Goal: Task Accomplishment & Management: Use online tool/utility

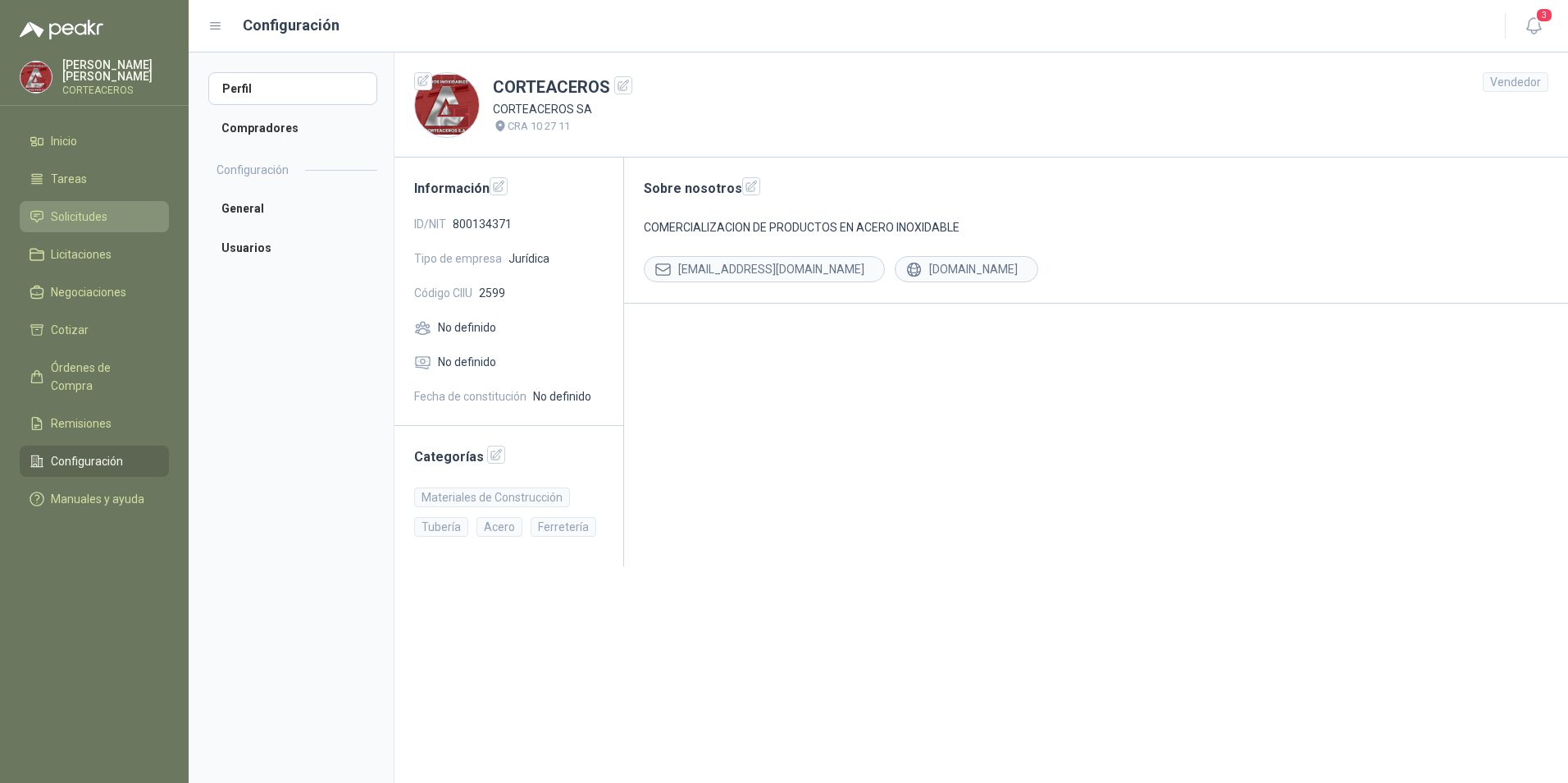
click at [63, 215] on span "Solicitudes" at bounding box center [79, 217] width 57 height 18
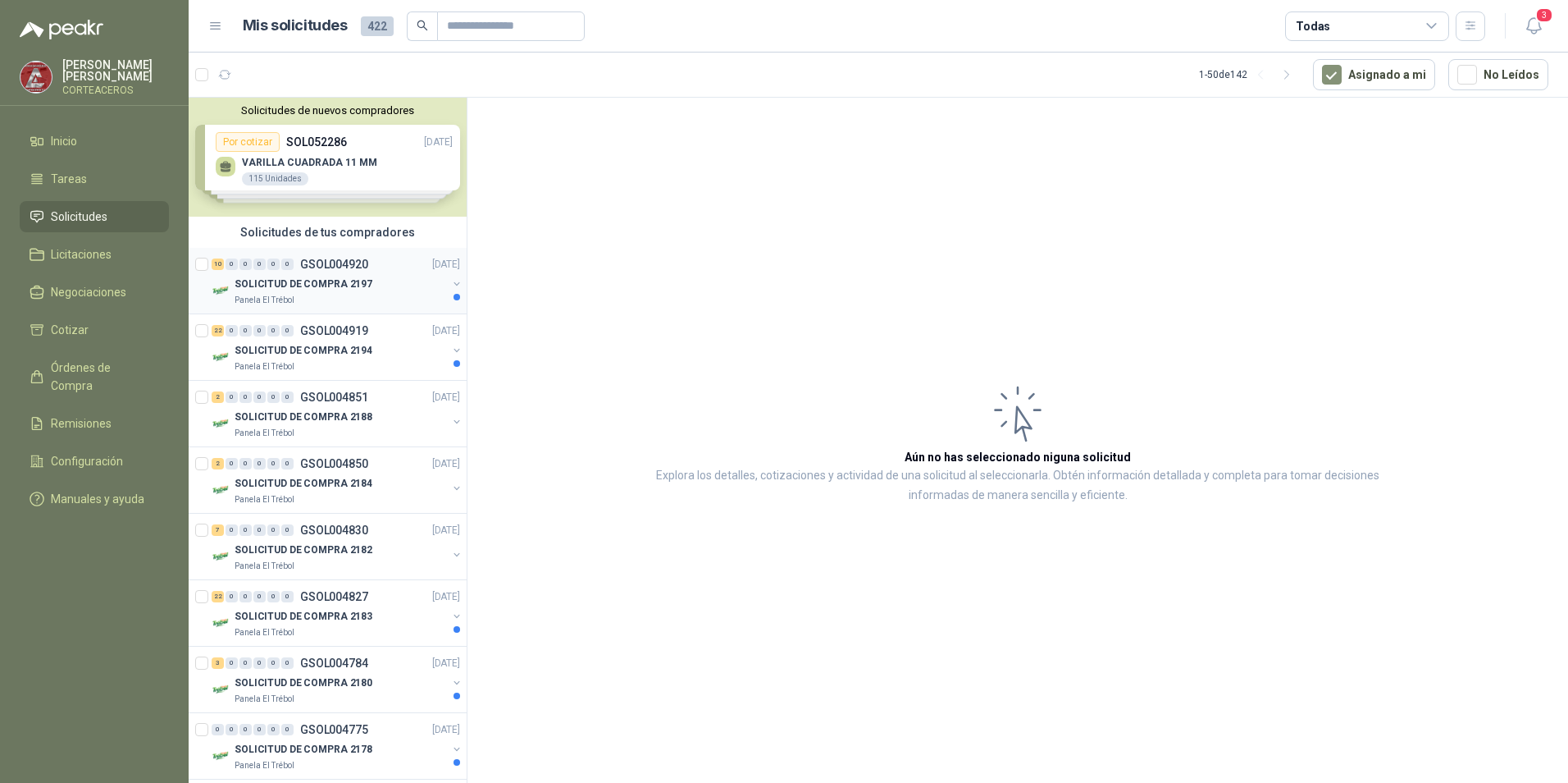
click at [354, 285] on p "SOLICITUD DE COMPRA 2197" at bounding box center [303, 284] width 138 height 16
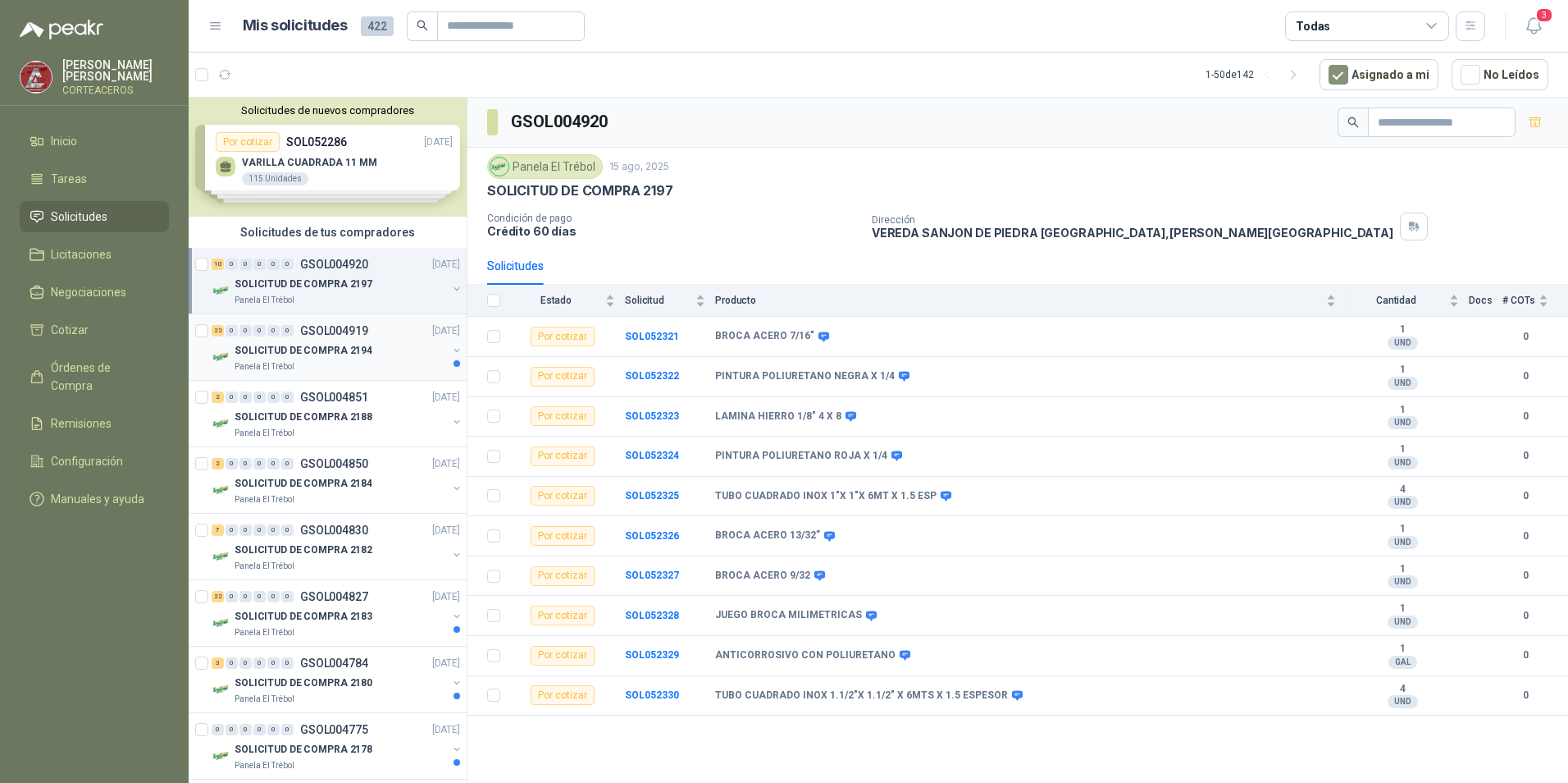
click at [354, 337] on p "GSOL004919" at bounding box center [334, 330] width 68 height 11
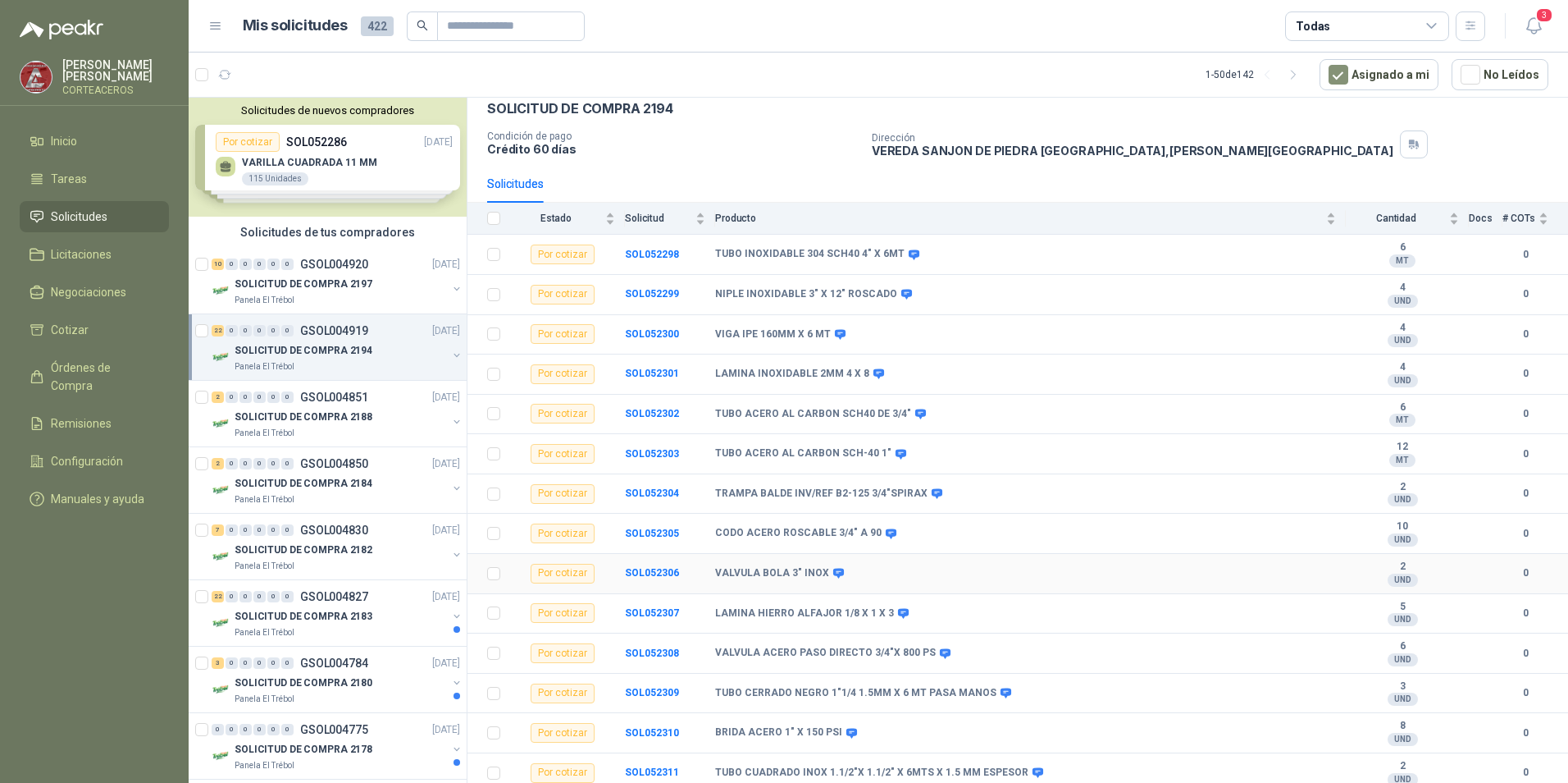
scroll to position [77, 0]
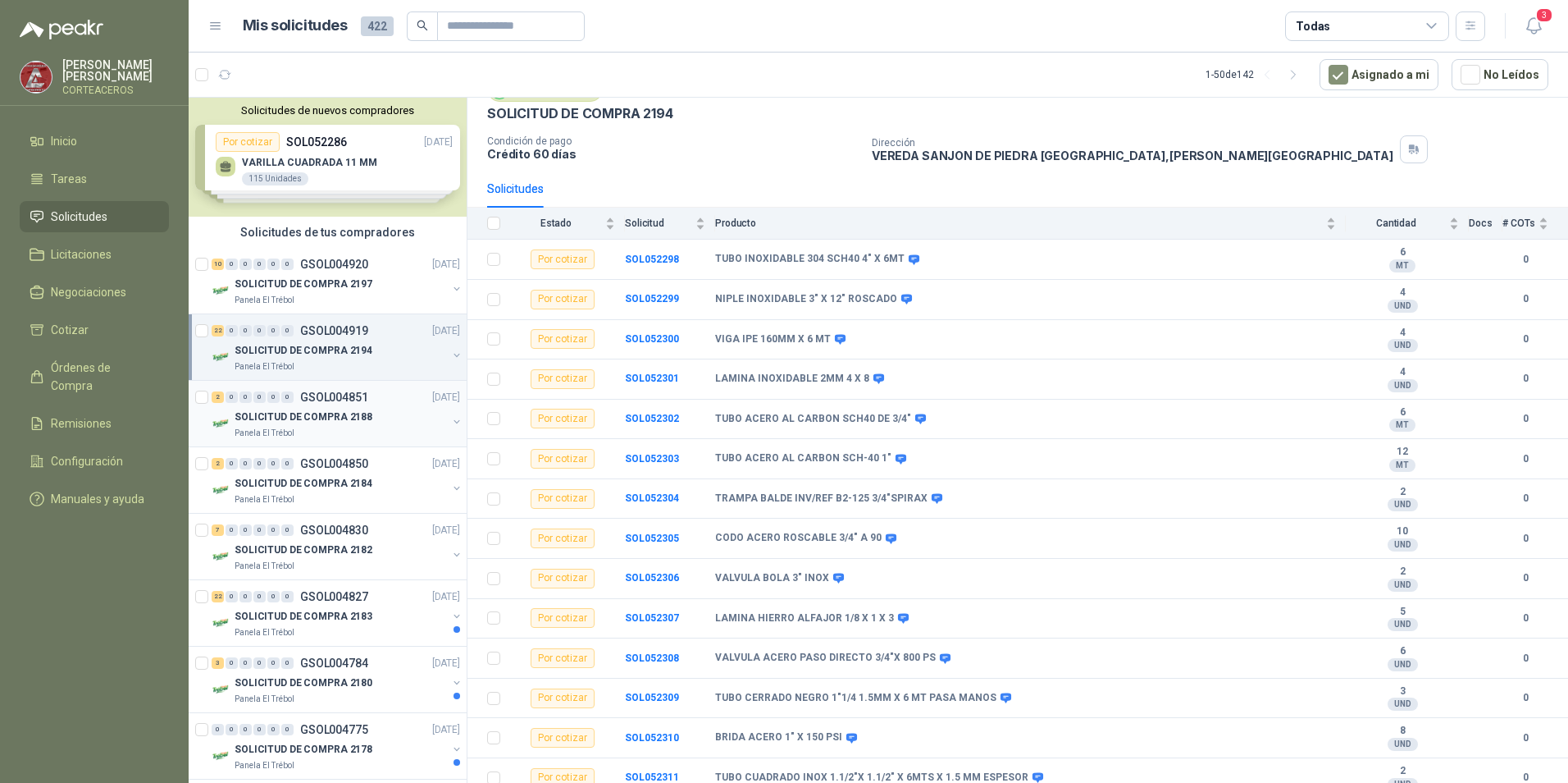
click at [341, 420] on p "SOLICITUD DE COMPRA 2188" at bounding box center [303, 417] width 138 height 16
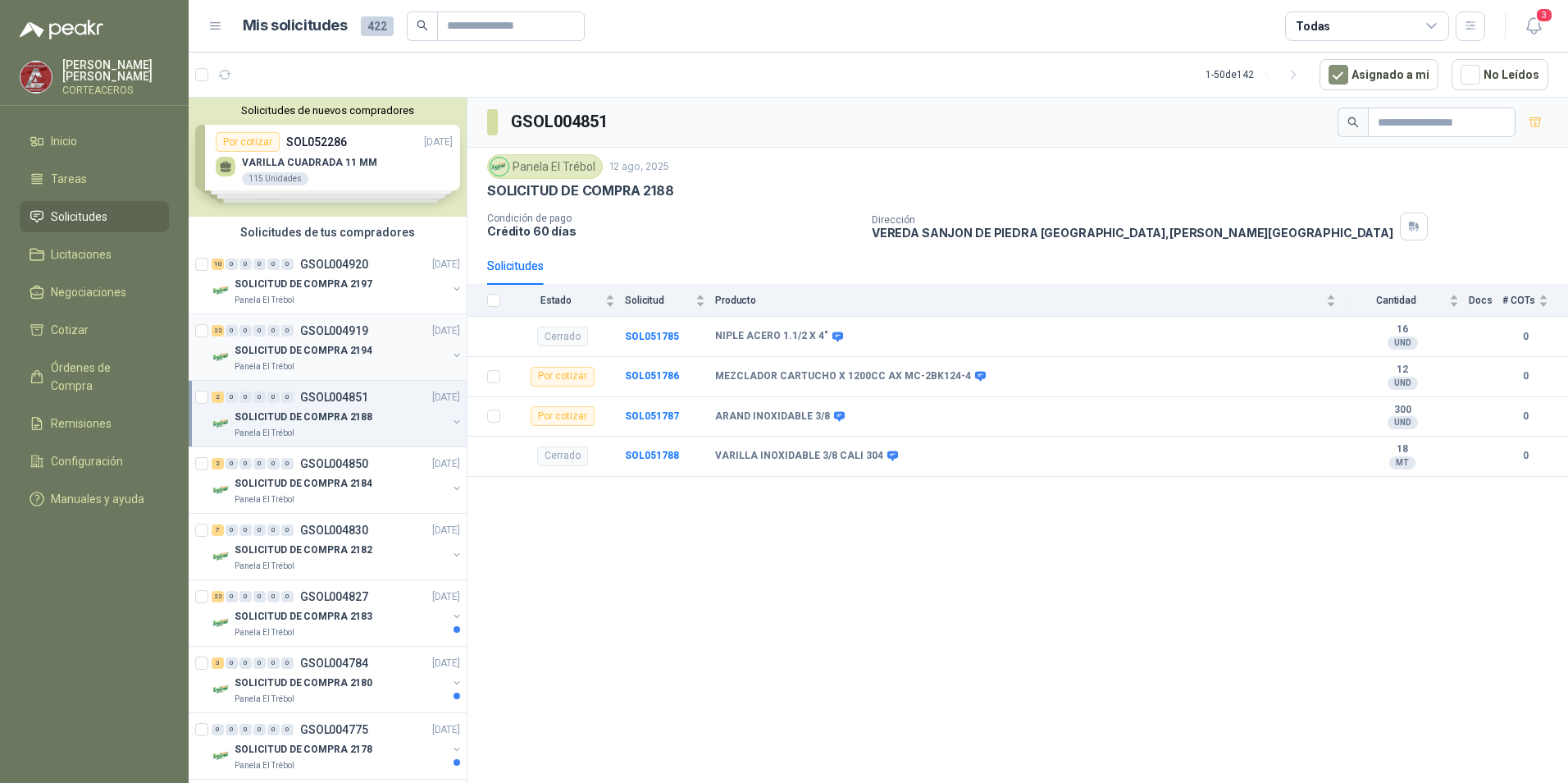
click at [346, 343] on p "SOLICITUD DE COMPRA 2194" at bounding box center [303, 351] width 138 height 16
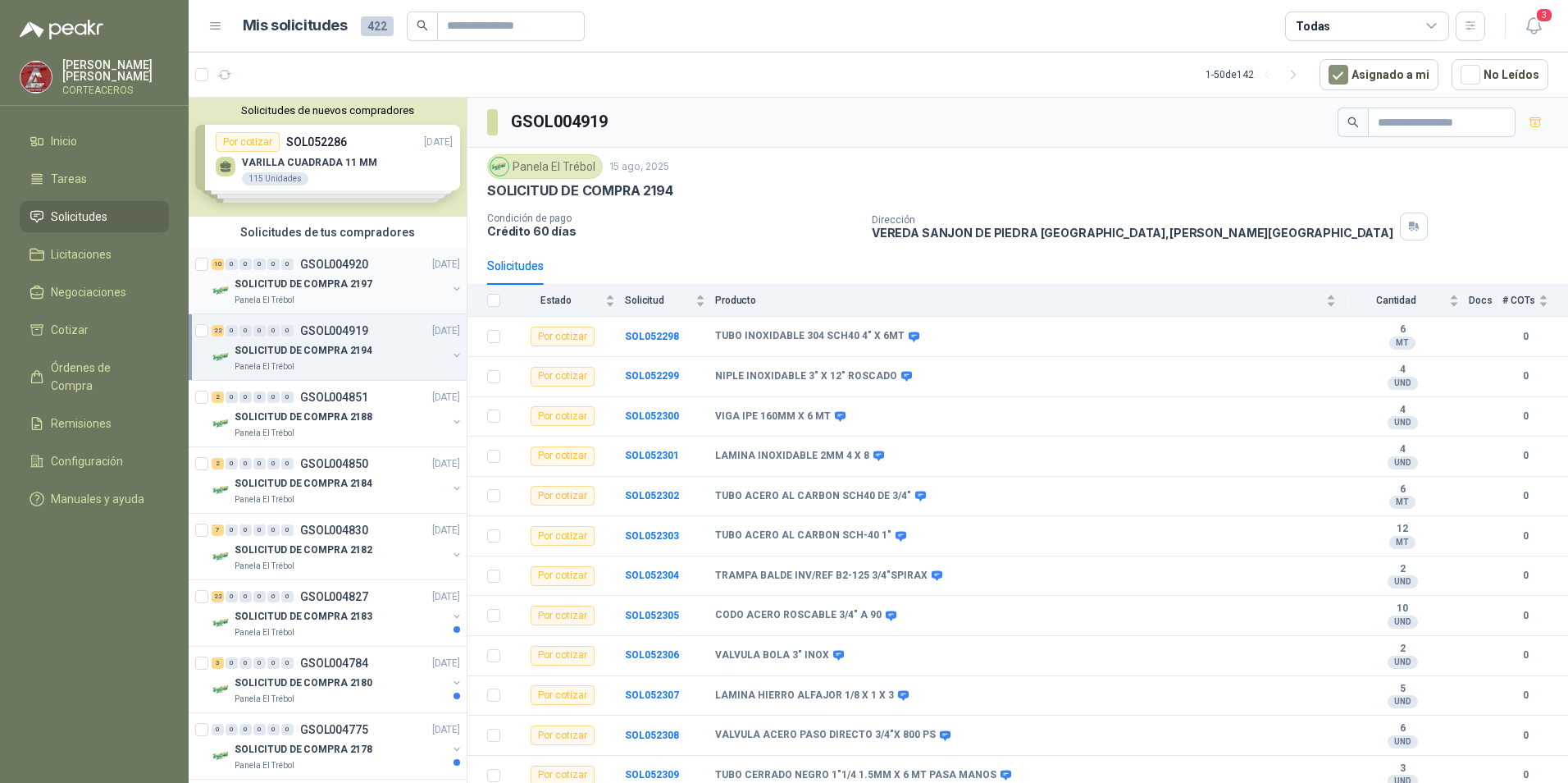
click at [319, 278] on p "SOLICITUD DE COMPRA 2197" at bounding box center [303, 284] width 138 height 16
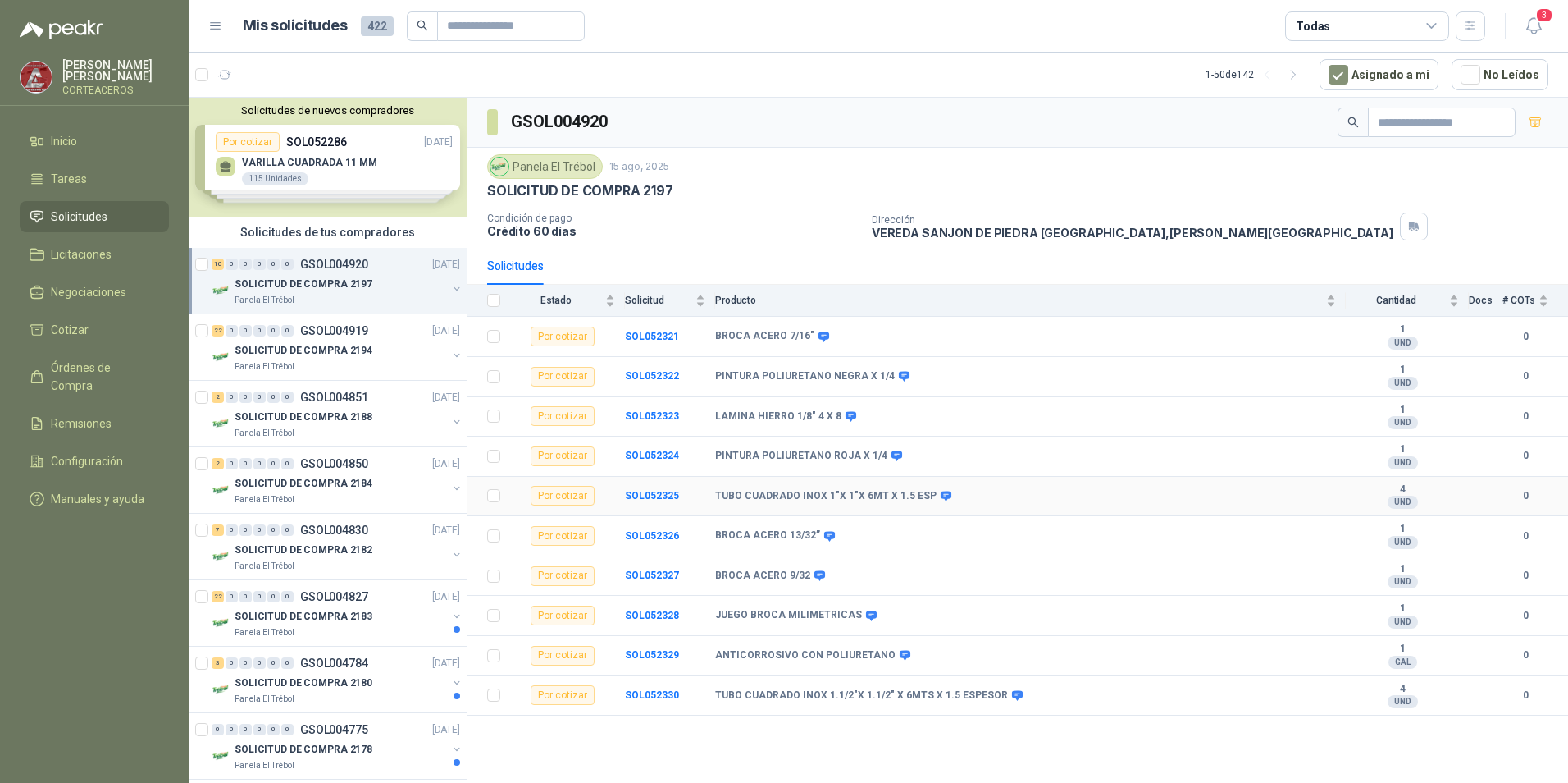
click at [557, 500] on div "Por cotizar" at bounding box center [563, 495] width 64 height 19
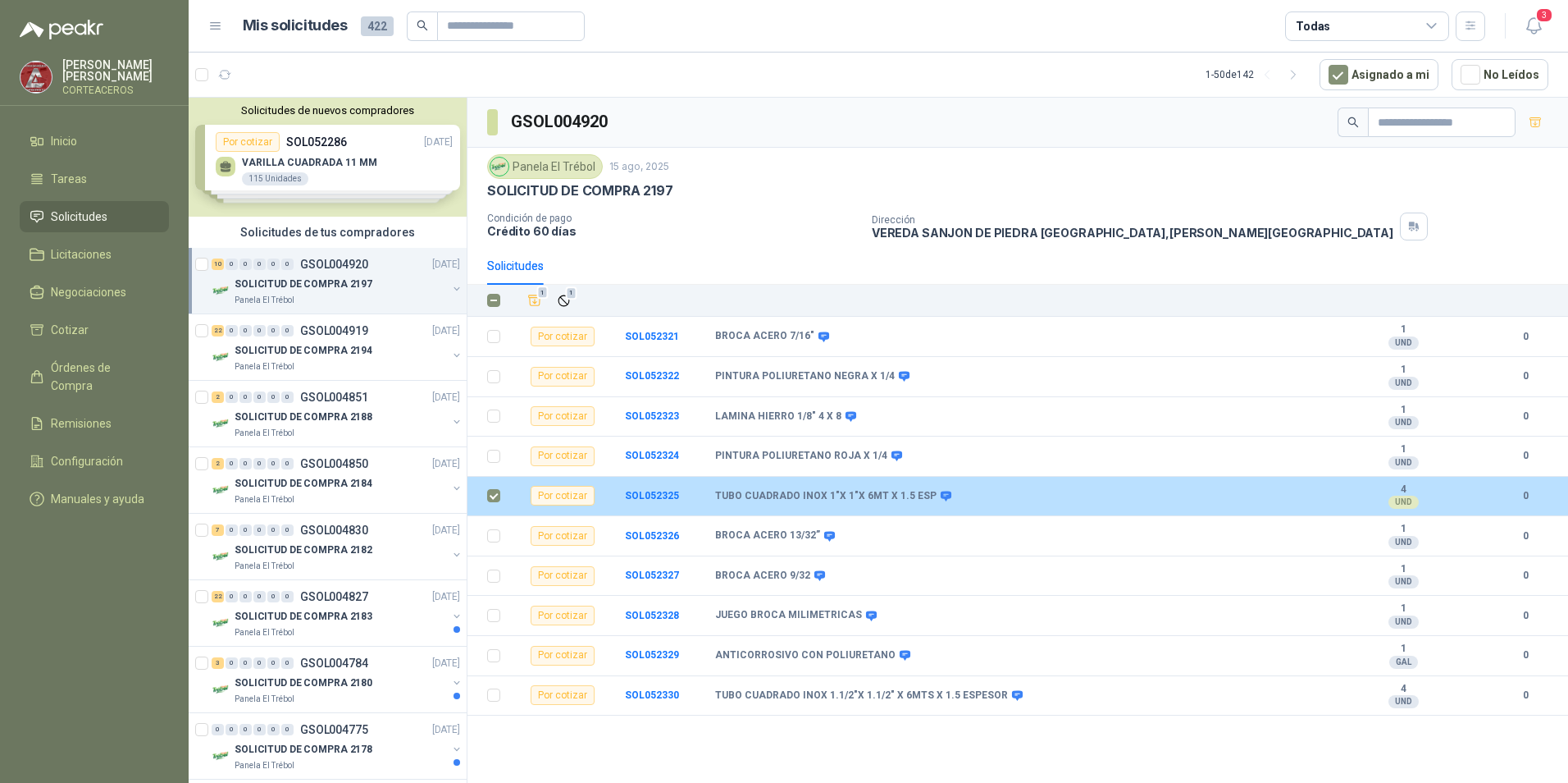
click at [580, 501] on div "Por cotizar" at bounding box center [563, 495] width 64 height 19
click at [716, 491] on b "TUBO CUADRADO INOX 1"X 1"X 6MT X 1.5 ESP" at bounding box center [826, 497] width 222 height 13
click at [650, 497] on b "SOL052325" at bounding box center [652, 496] width 54 height 11
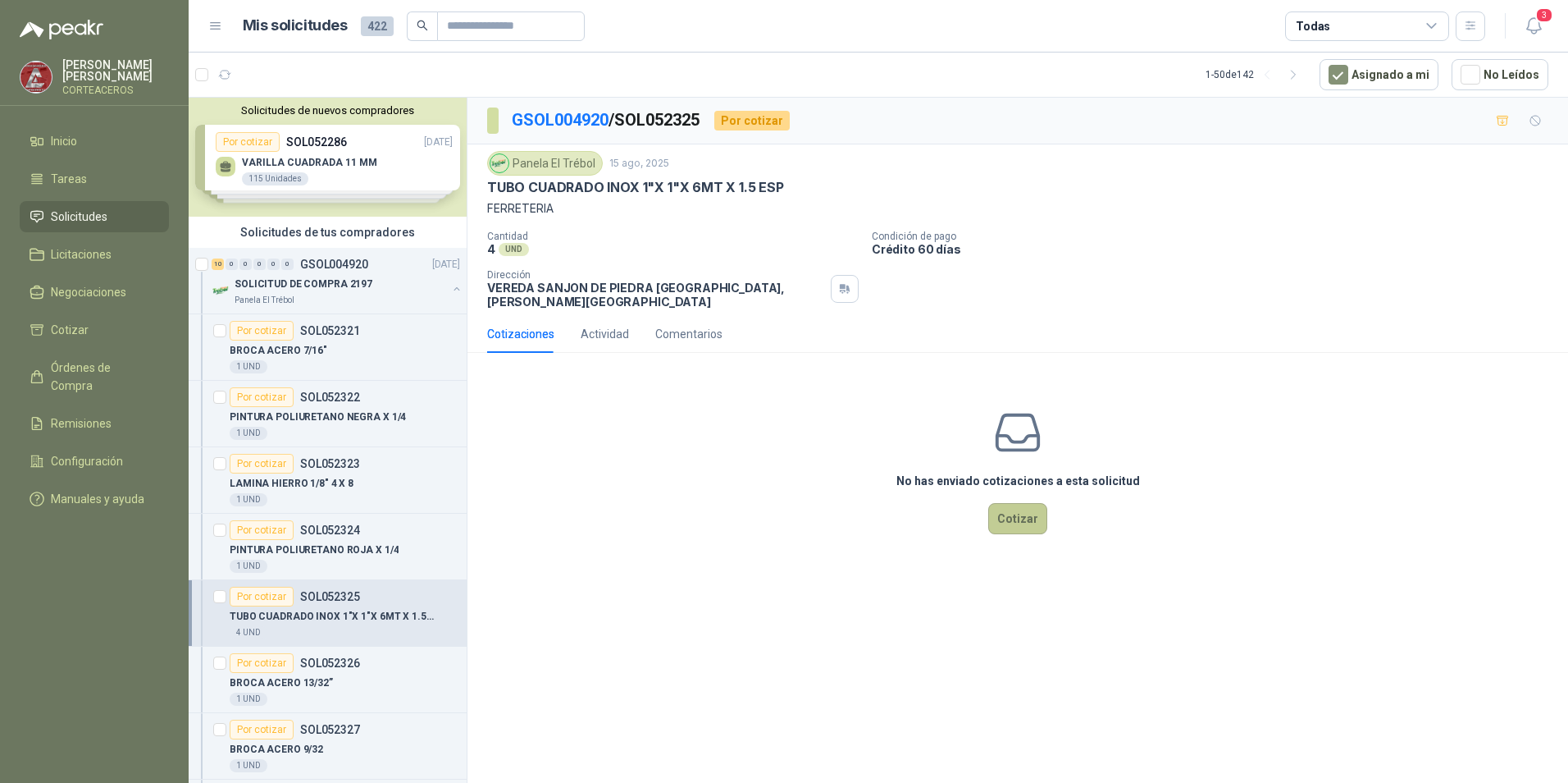
click at [1024, 503] on button "Cotizar" at bounding box center [1018, 519] width 59 height 31
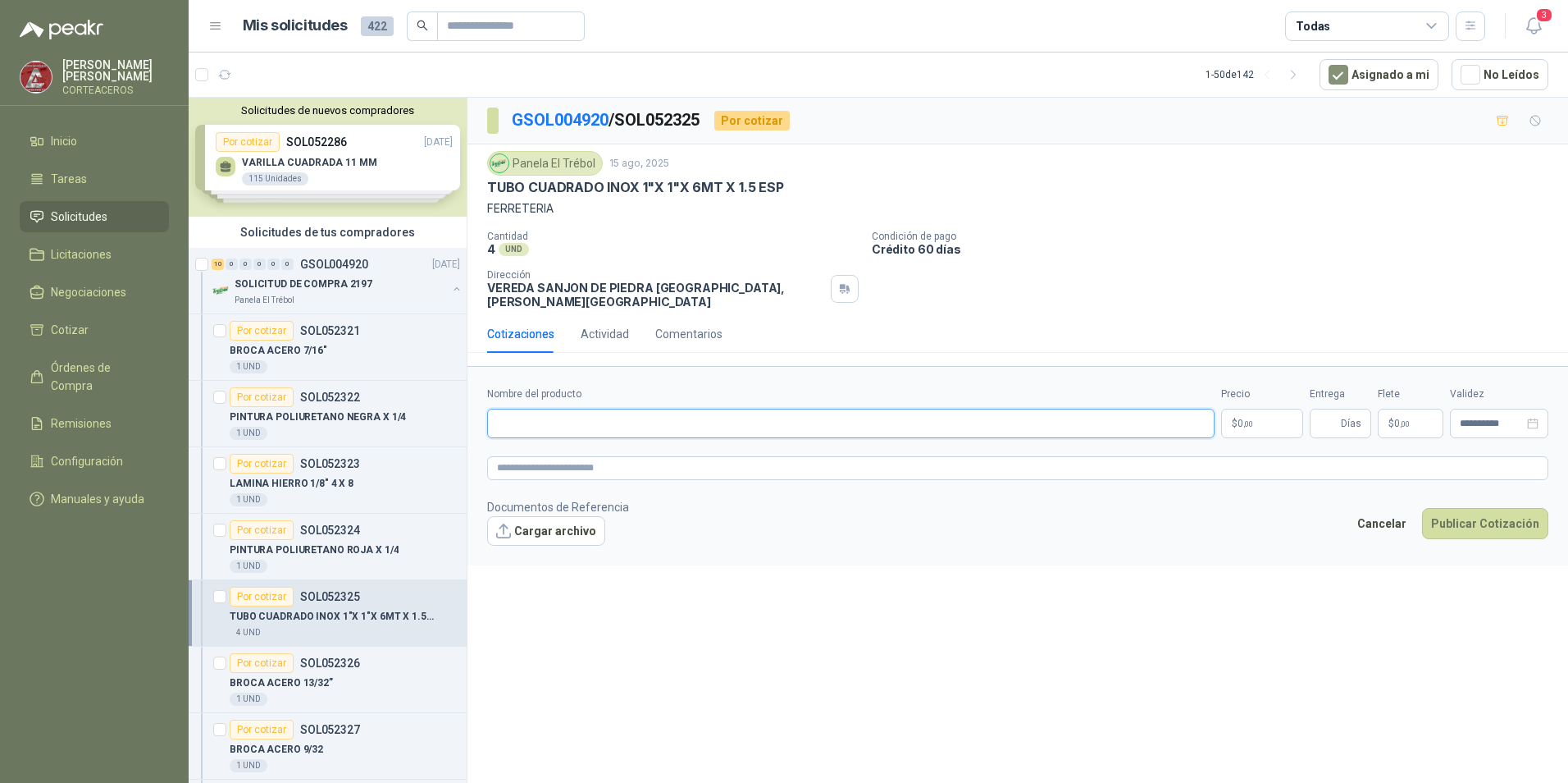
click at [601, 411] on input "Nombre del producto" at bounding box center [851, 423] width 727 height 29
type input "**********"
click at [1249, 420] on span ",00" at bounding box center [1248, 424] width 10 height 9
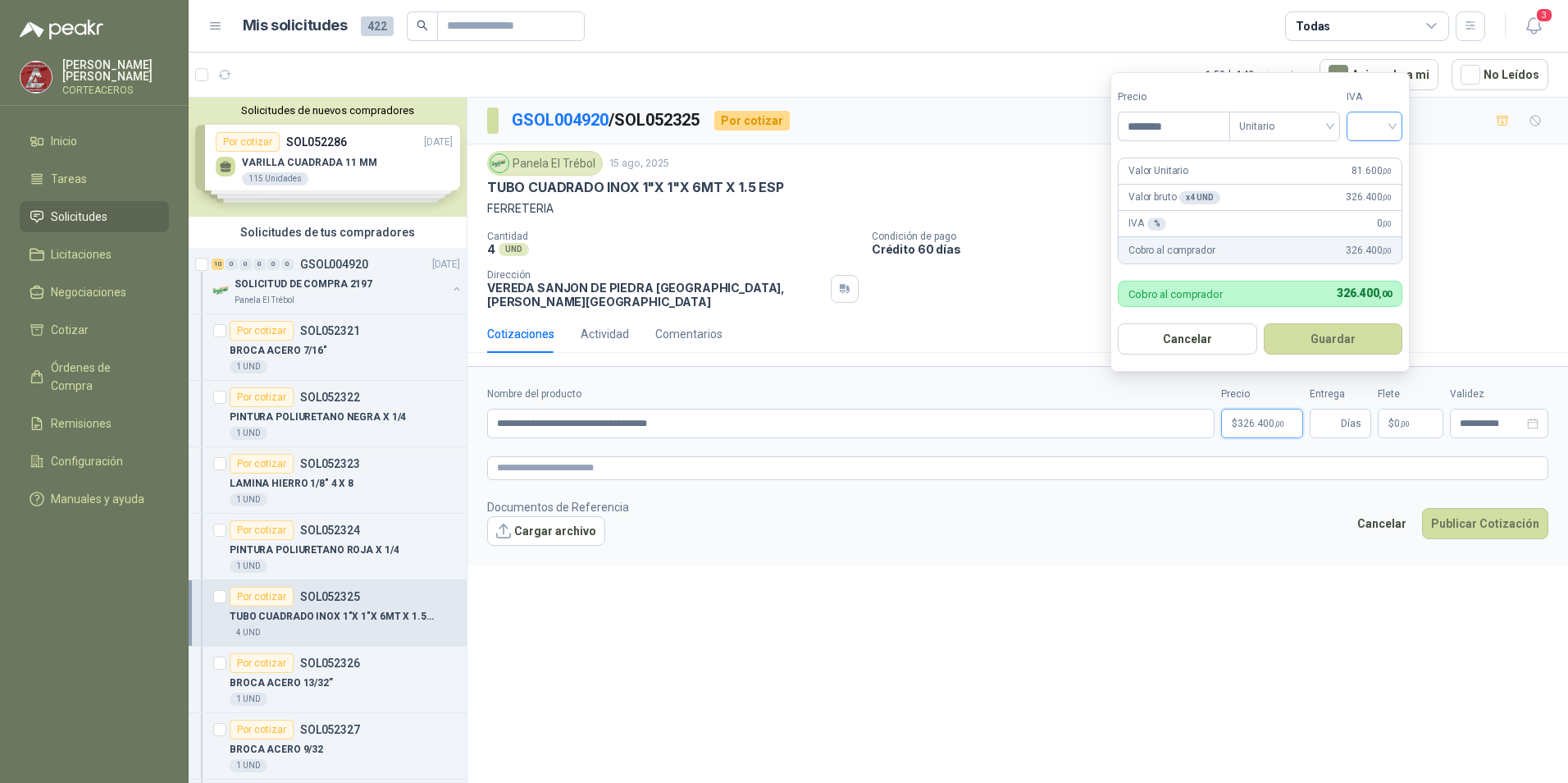
type input "********"
click at [1379, 118] on input "search" at bounding box center [1374, 124] width 36 height 25
click at [1372, 154] on div "19%" at bounding box center [1378, 160] width 30 height 18
click at [1318, 344] on button "Guardar" at bounding box center [1335, 339] width 141 height 31
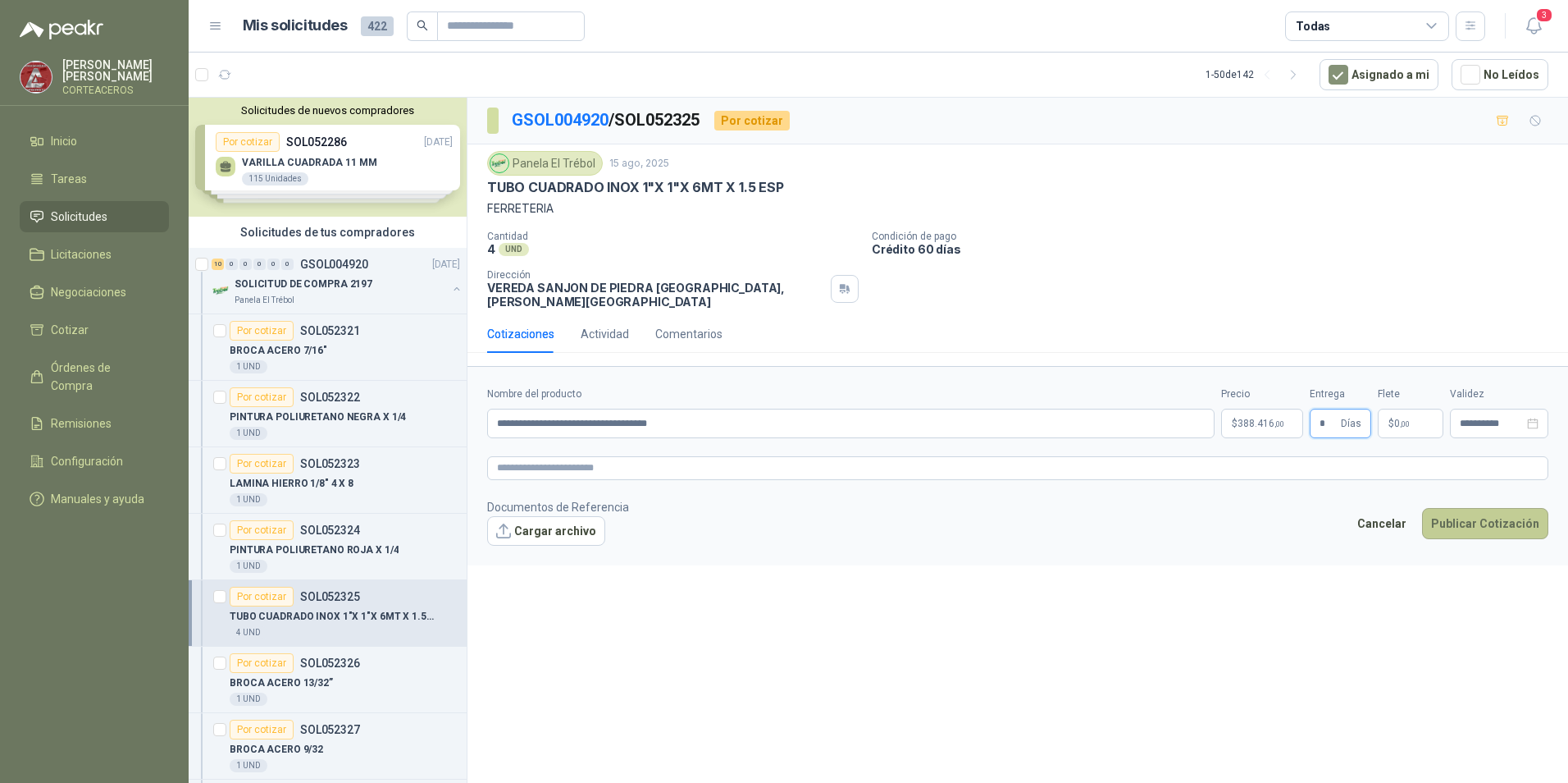
type input "*"
click at [1475, 512] on button "Publicar Cotización" at bounding box center [1485, 524] width 126 height 31
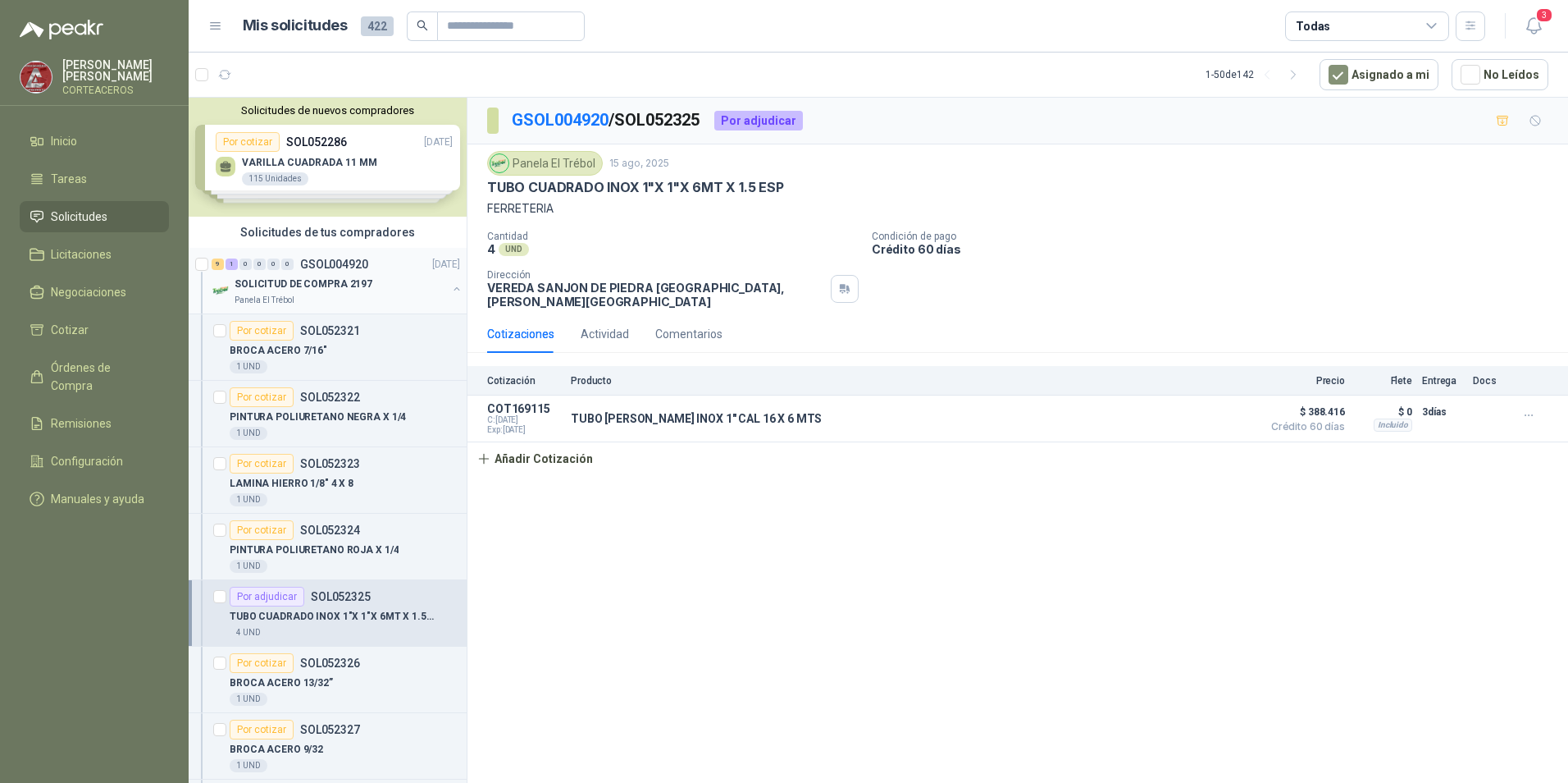
click at [294, 299] on div "Panela El Trébol" at bounding box center [340, 300] width 212 height 13
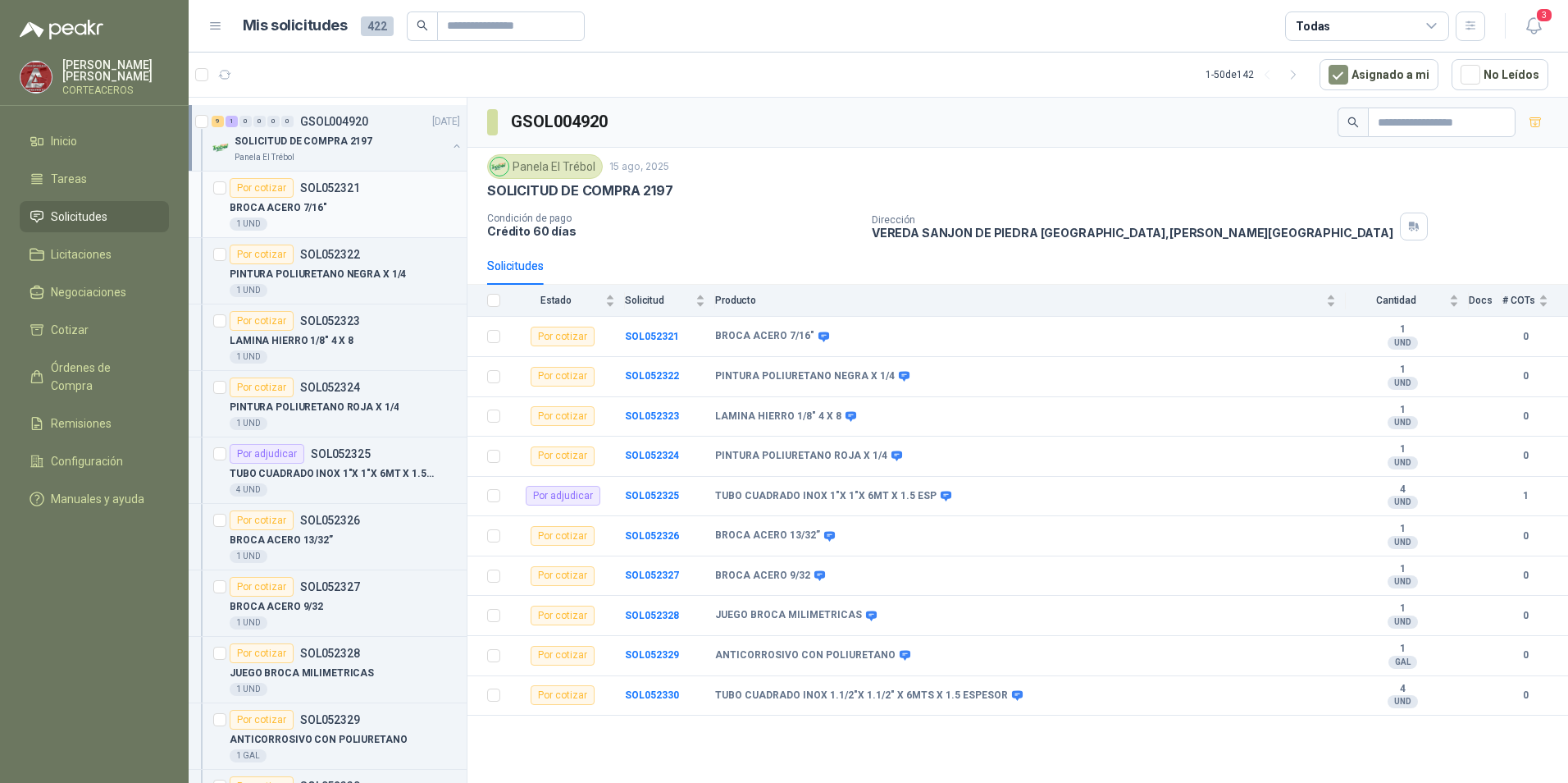
scroll to position [82, 0]
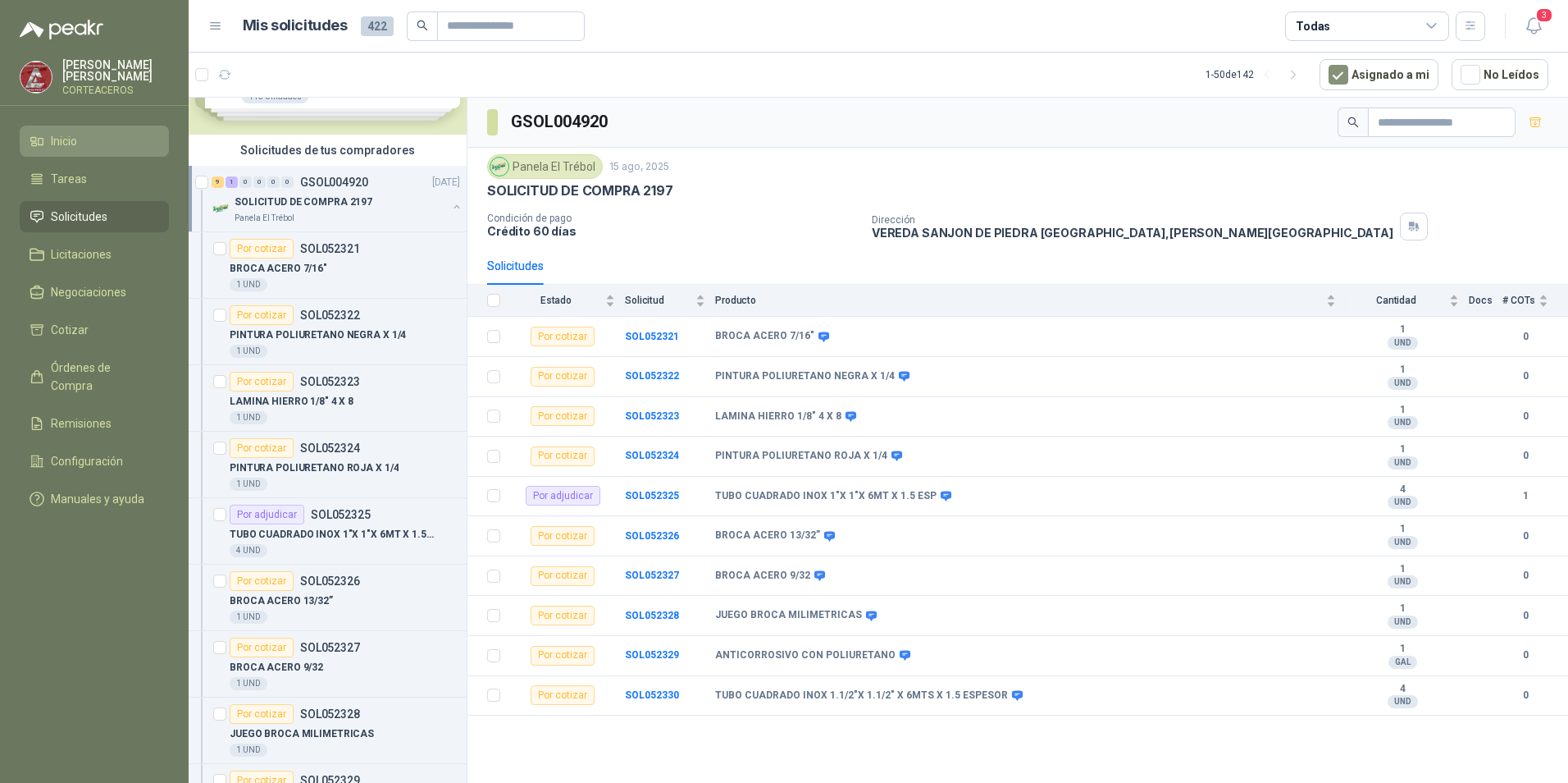
click at [96, 141] on li "Inicio" at bounding box center [94, 142] width 130 height 18
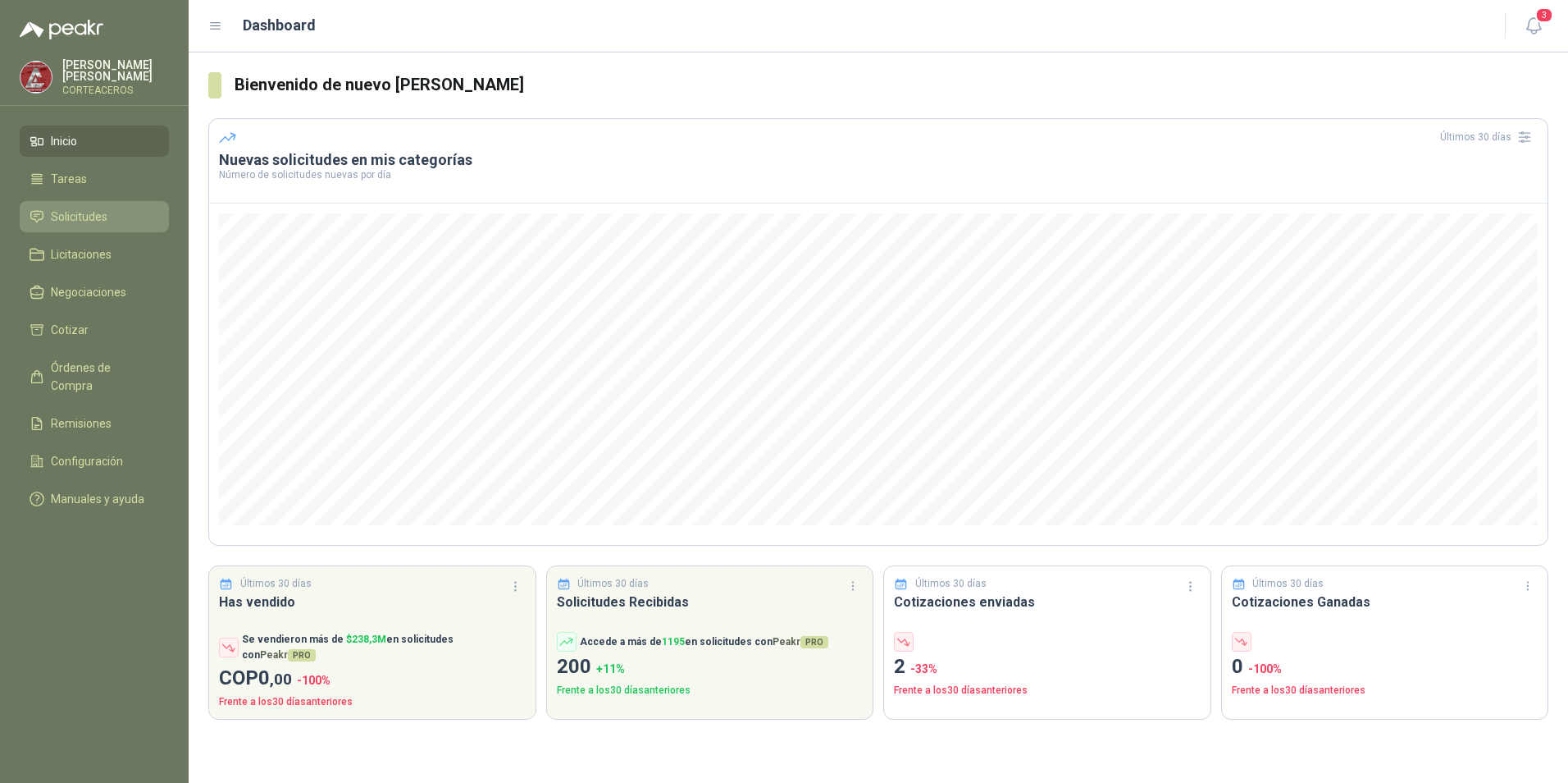
click at [92, 220] on span "Solicitudes" at bounding box center [79, 217] width 57 height 18
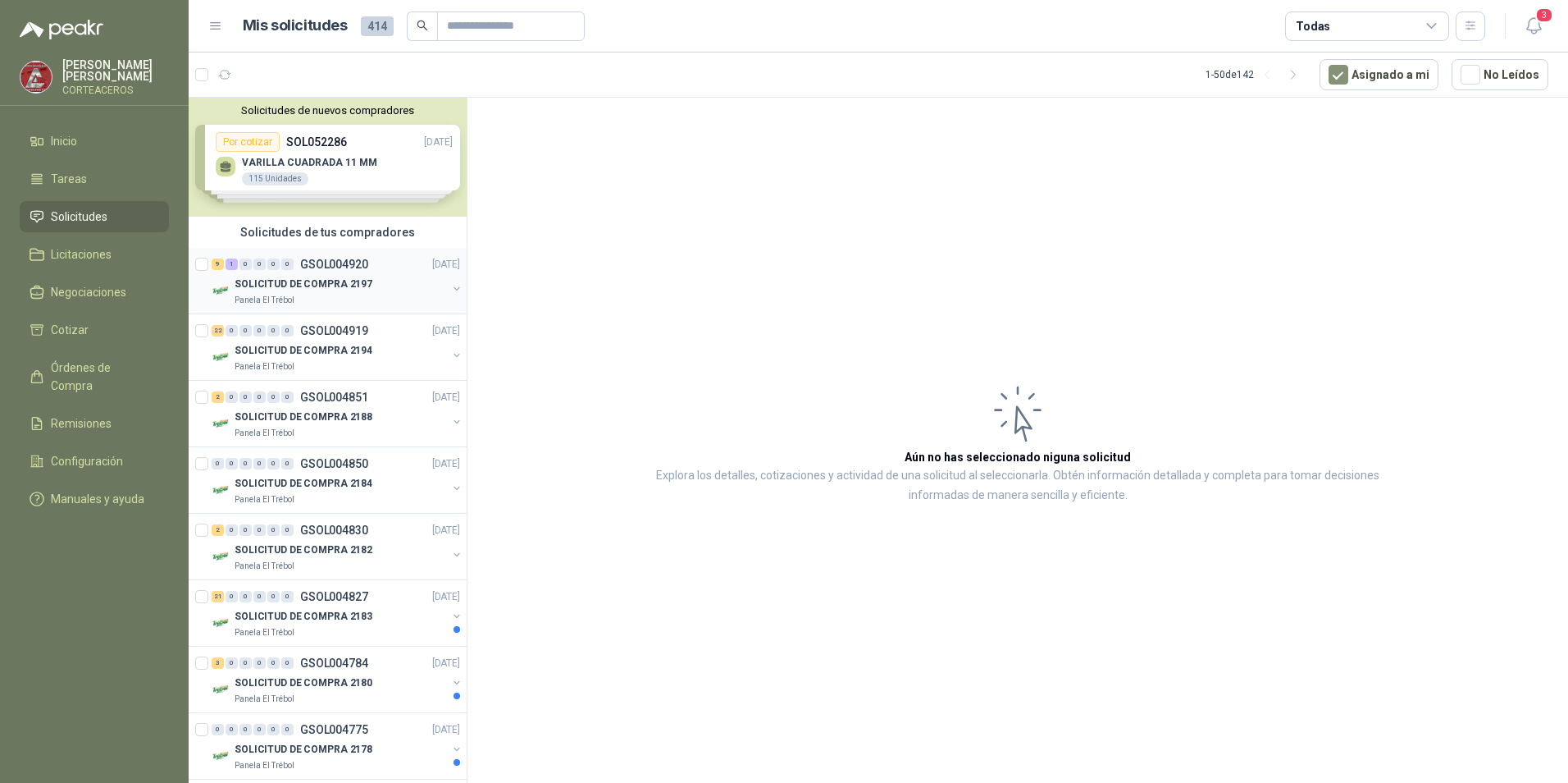
click at [361, 293] on div "SOLICITUD DE COMPRA 2197" at bounding box center [340, 283] width 212 height 19
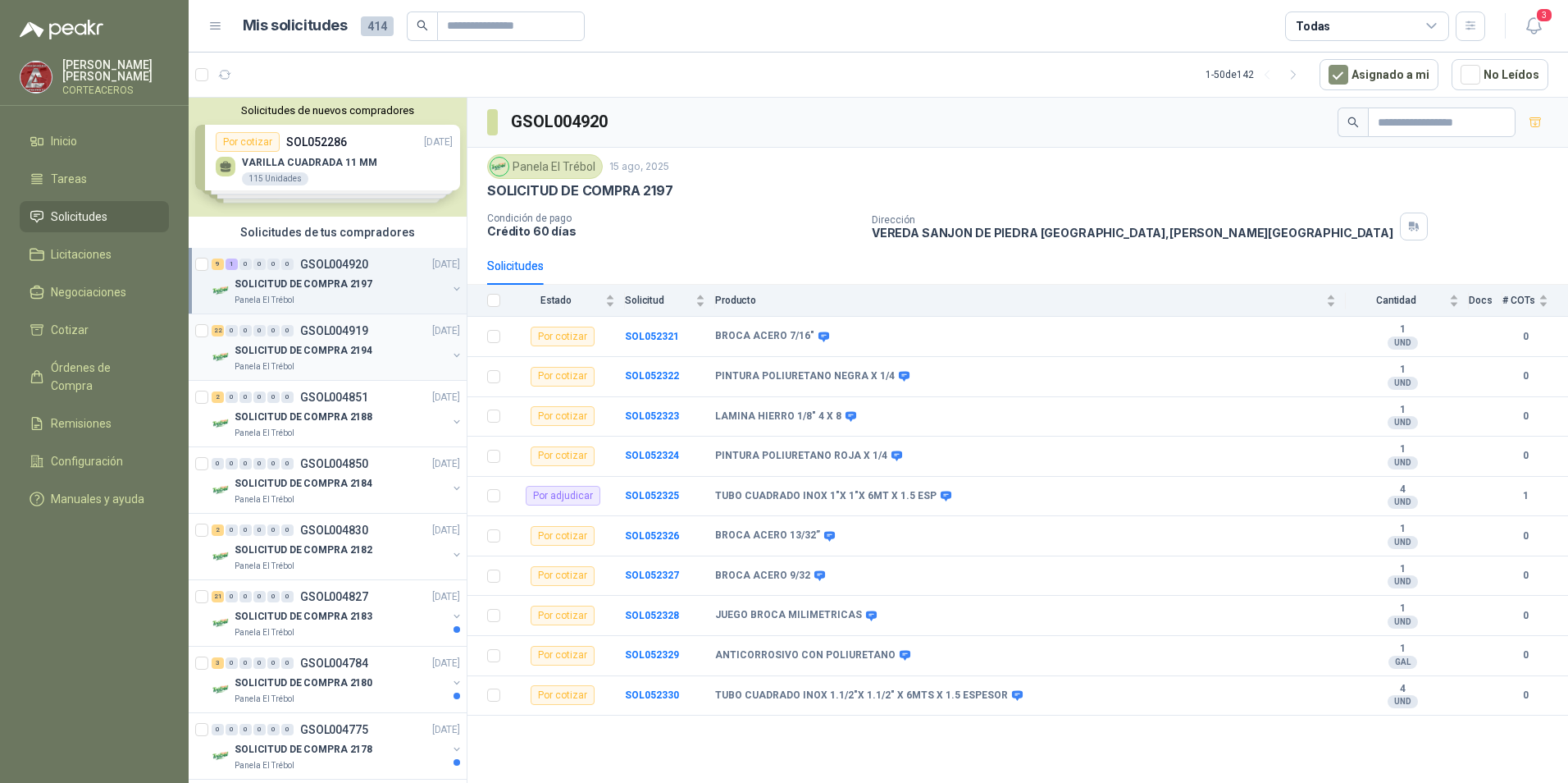
click at [325, 333] on p "GSOL004919" at bounding box center [334, 330] width 68 height 11
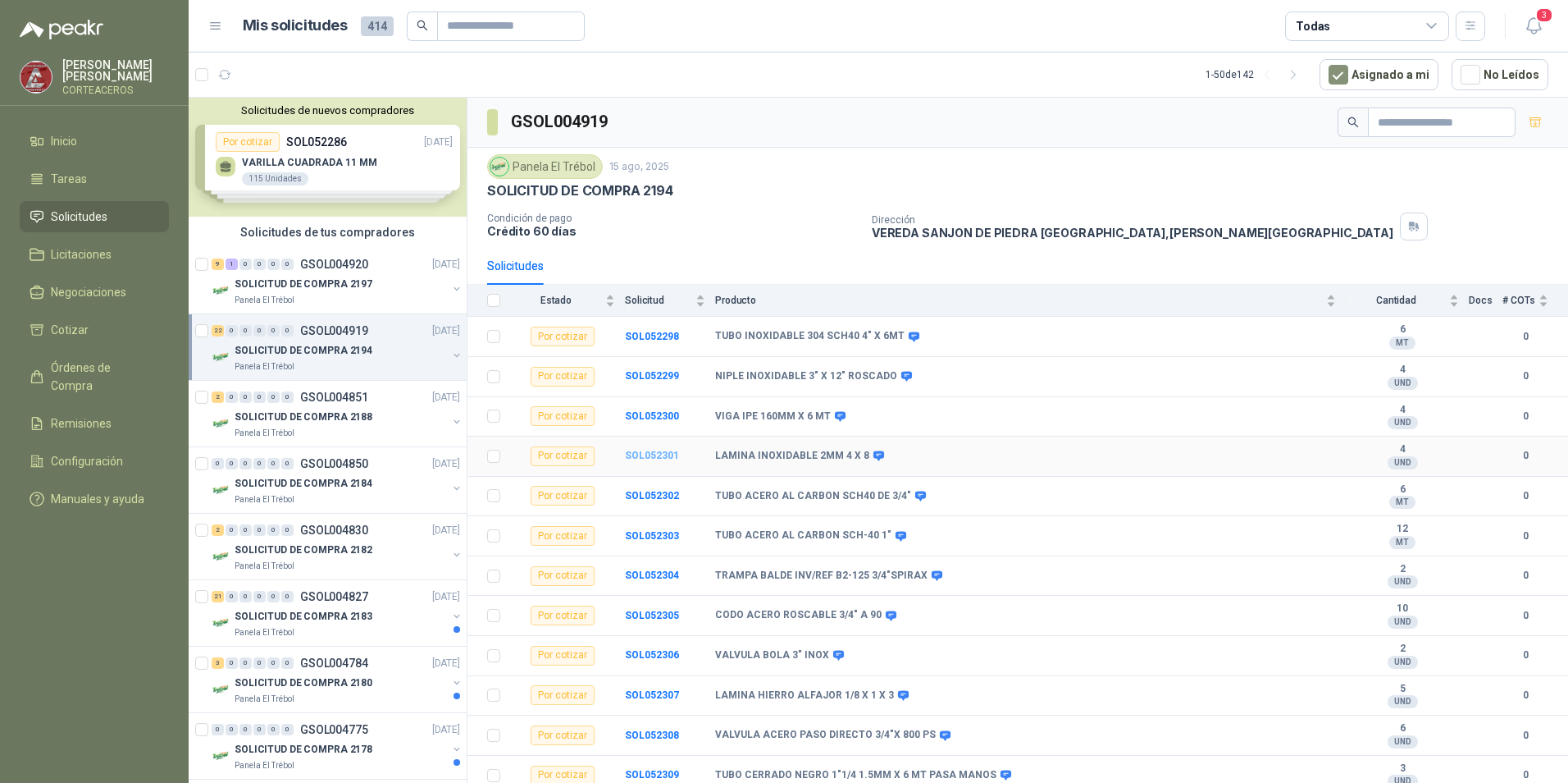
click at [645, 458] on b "SOL052301" at bounding box center [652, 455] width 54 height 11
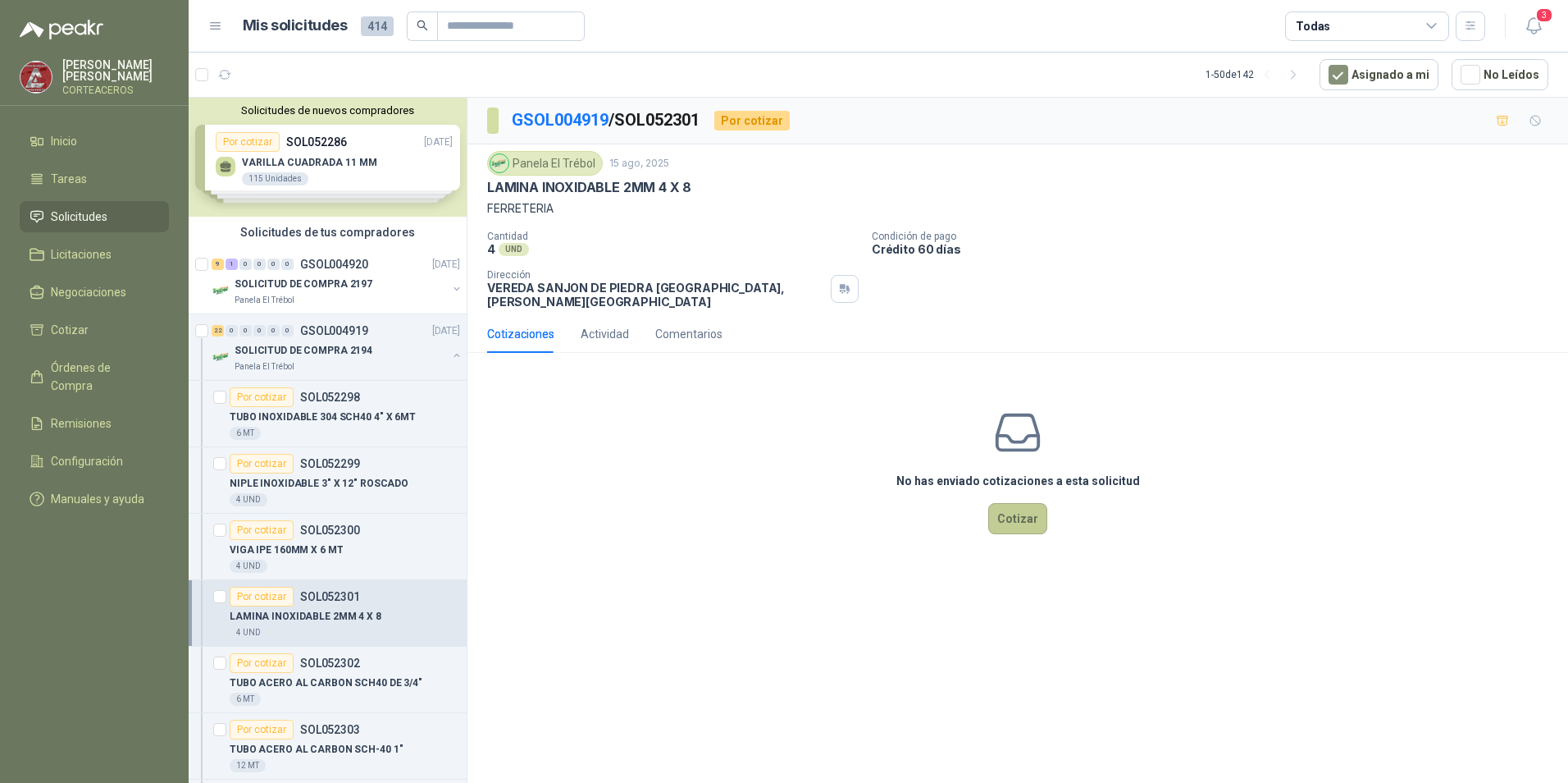
click at [1029, 506] on button "Cotizar" at bounding box center [1018, 519] width 59 height 31
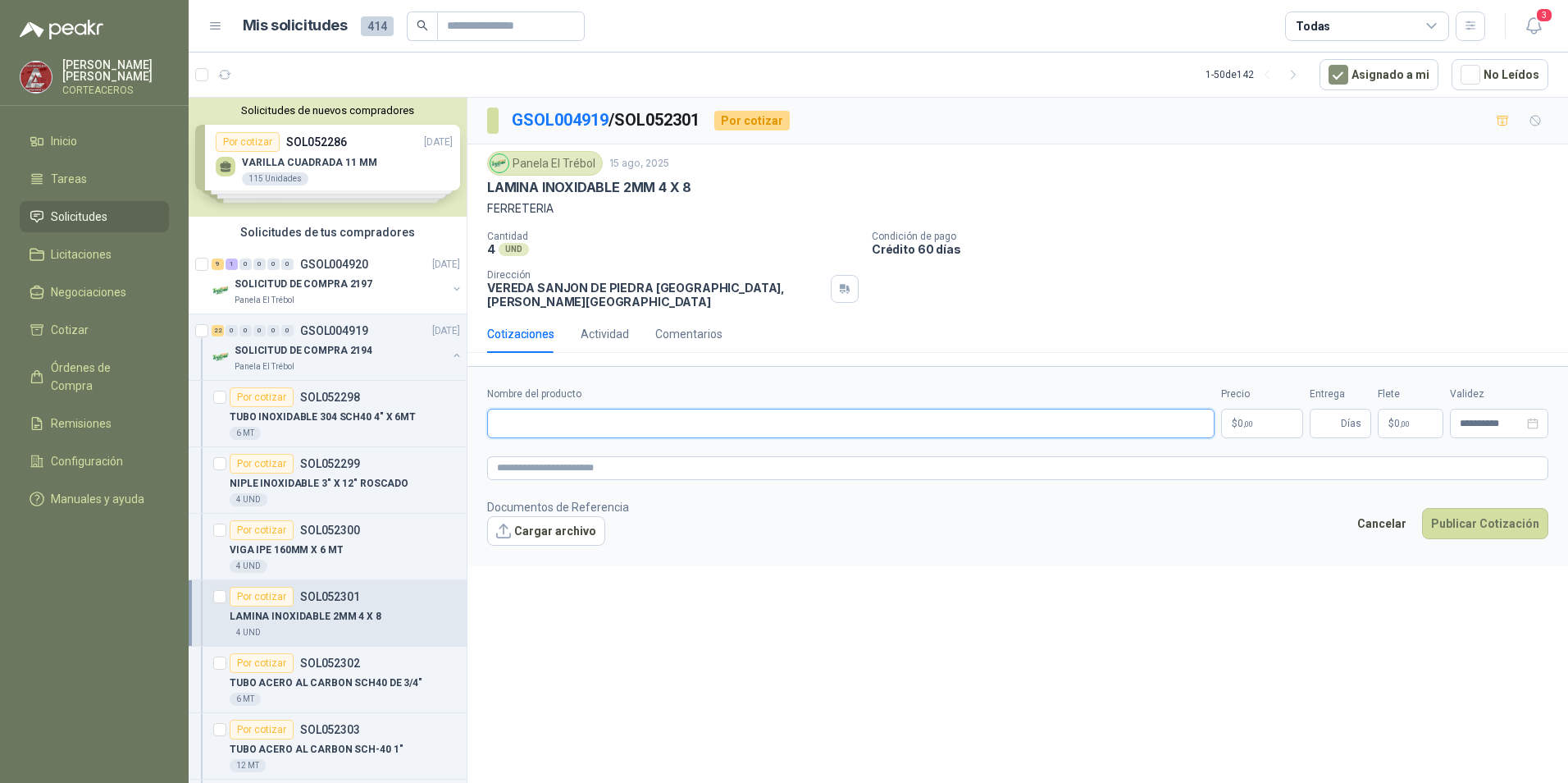
click at [561, 409] on input "Nombre del producto" at bounding box center [851, 423] width 727 height 29
type input "**********"
click at [1249, 419] on span "0 ,00" at bounding box center [1245, 423] width 16 height 10
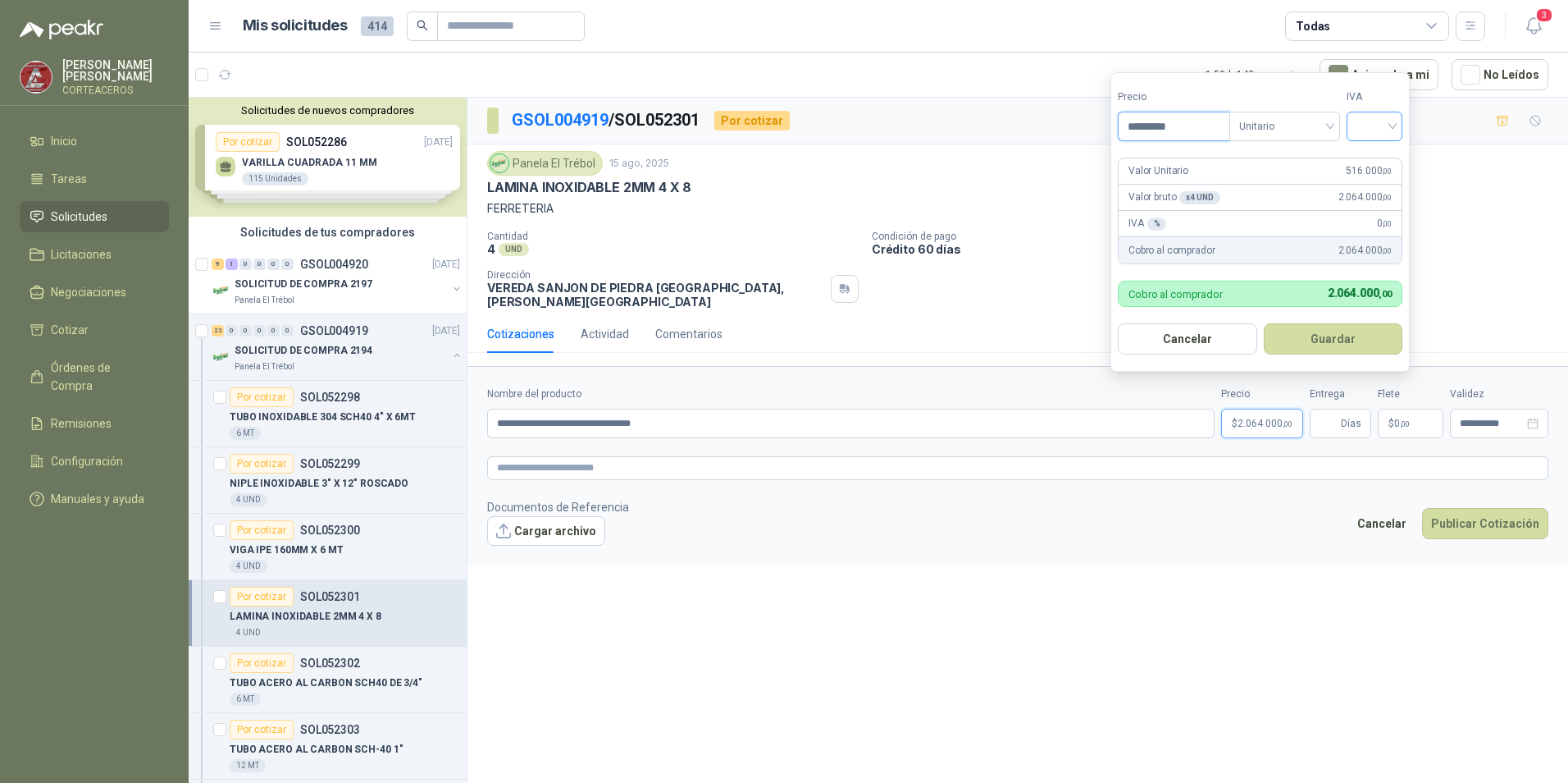
type input "*********"
click at [1369, 121] on input "search" at bounding box center [1374, 124] width 36 height 25
click at [1365, 159] on div "19%" at bounding box center [1378, 160] width 30 height 18
click at [1334, 340] on button "Guardar" at bounding box center [1335, 339] width 141 height 31
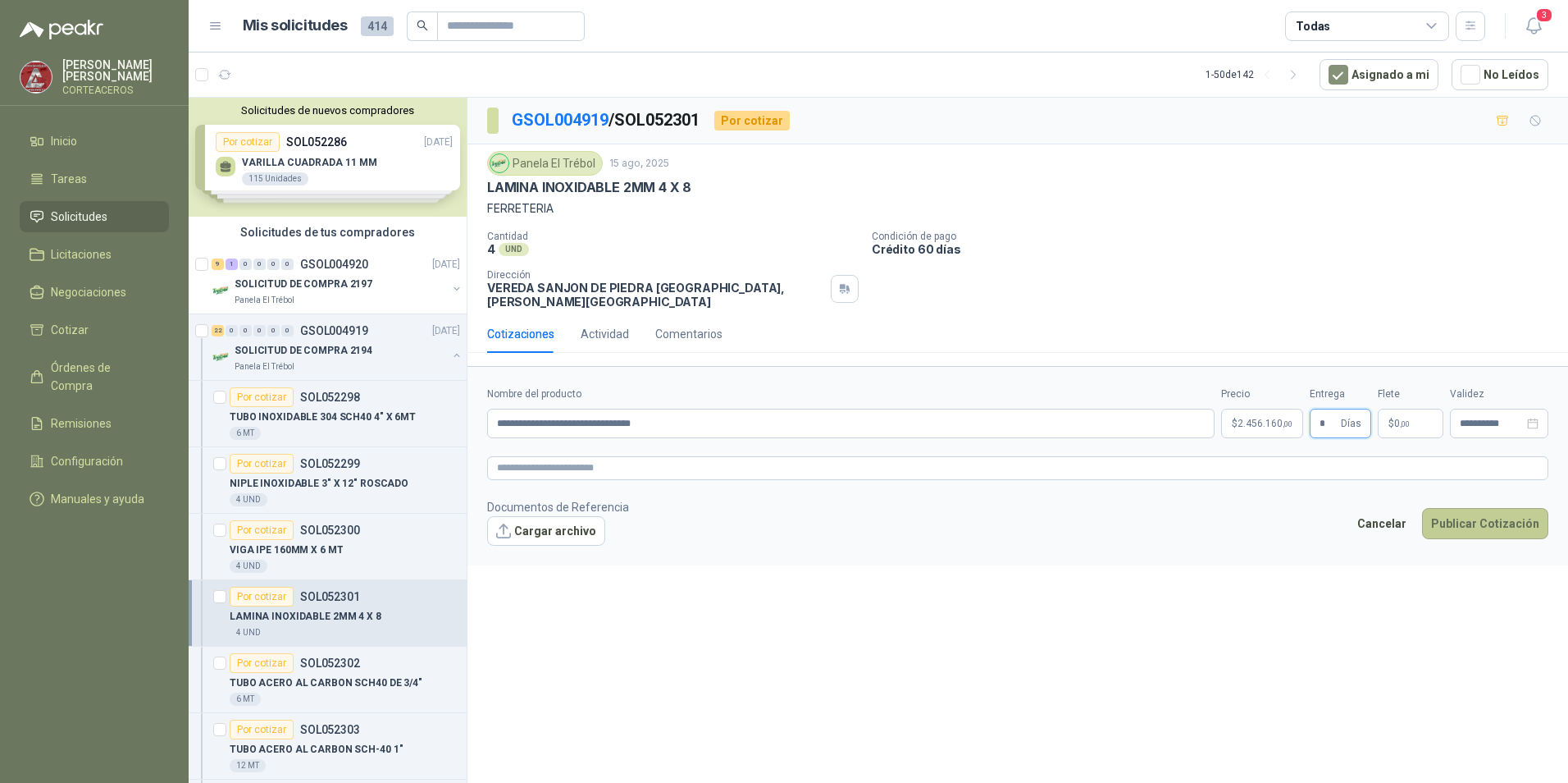
type input "*"
click at [1452, 511] on button "Publicar Cotización" at bounding box center [1485, 524] width 126 height 31
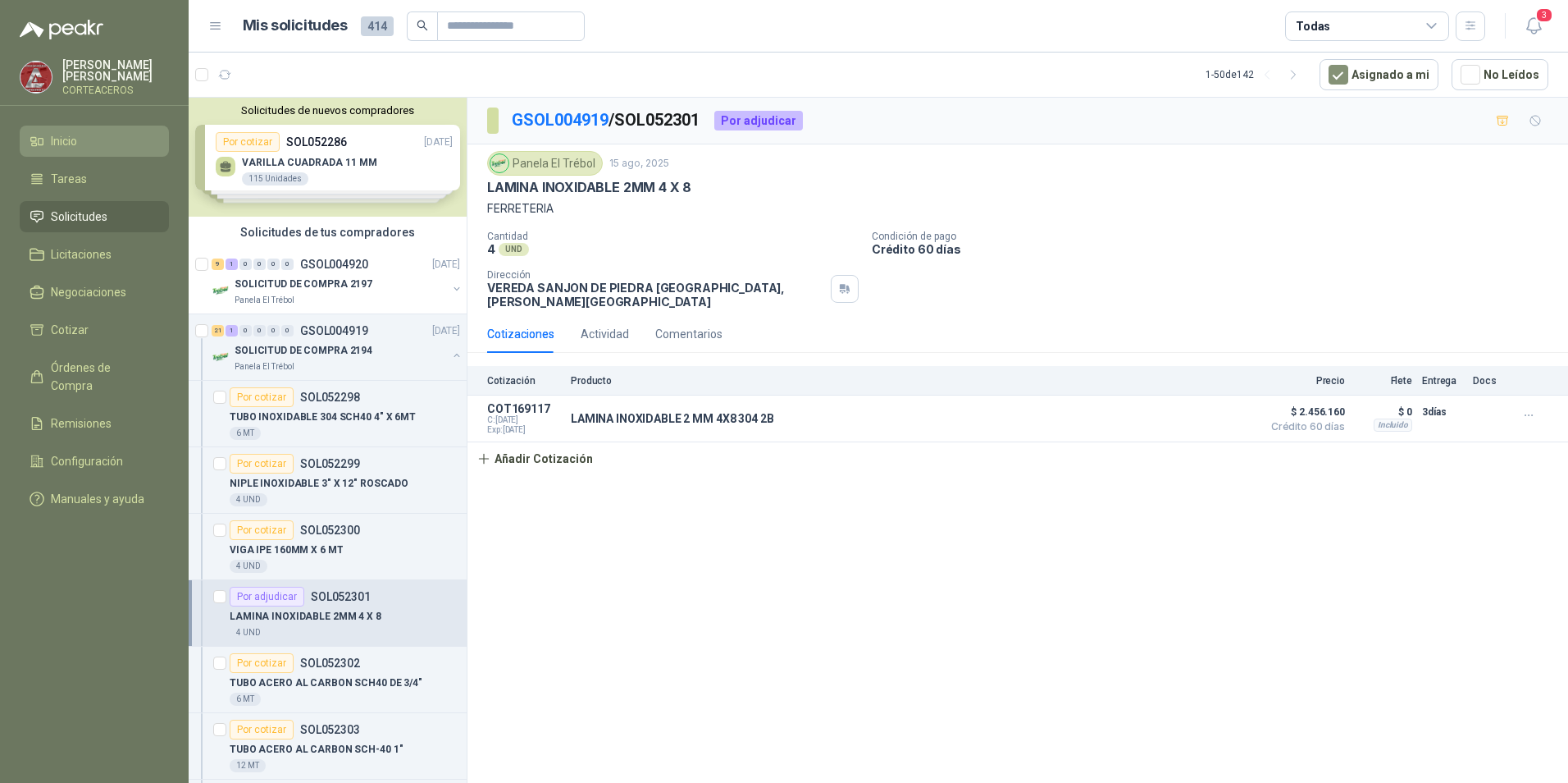
click at [108, 146] on li "Inicio" at bounding box center [94, 142] width 130 height 18
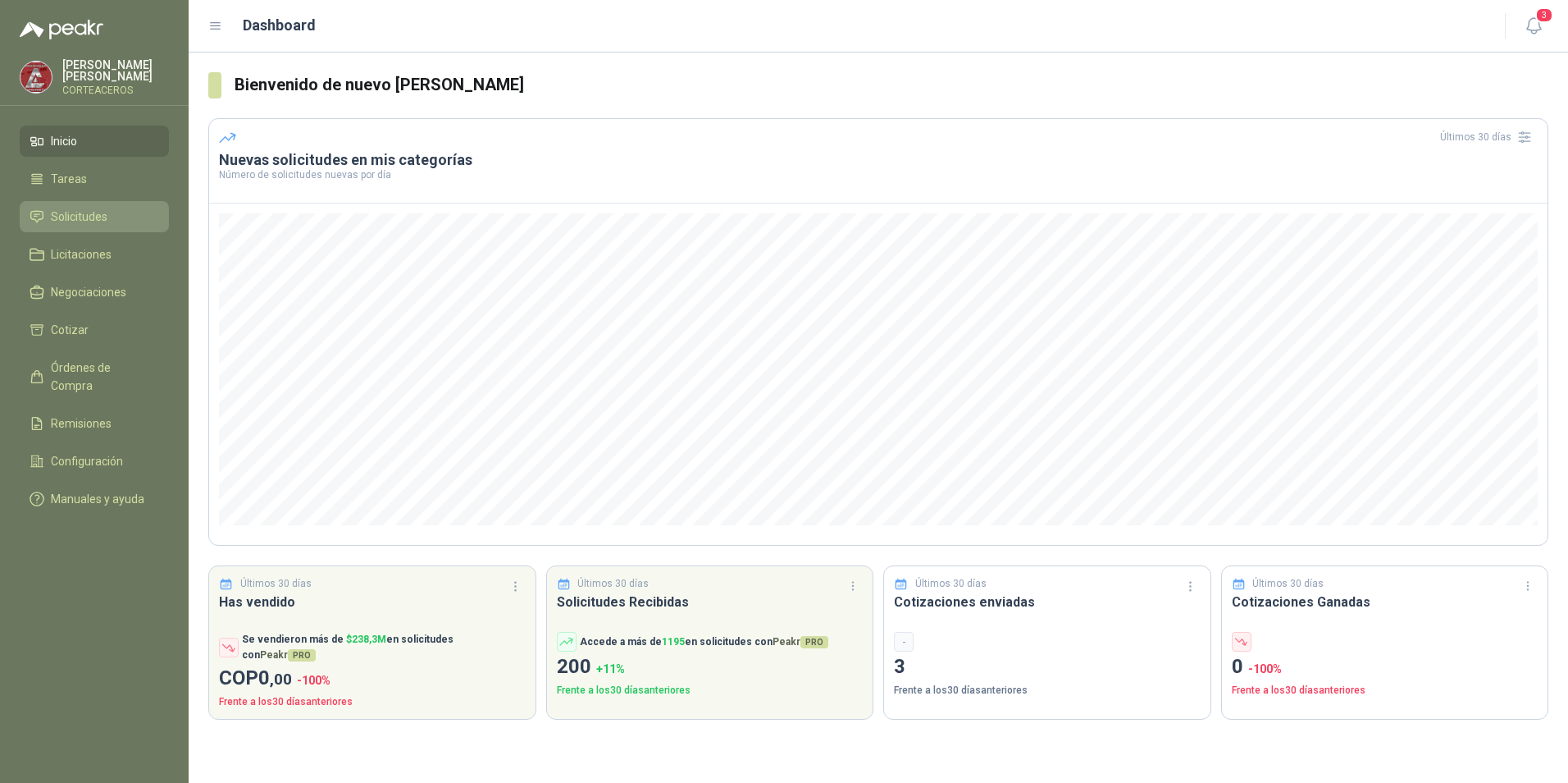
click at [110, 217] on li "Solicitudes" at bounding box center [94, 217] width 130 height 18
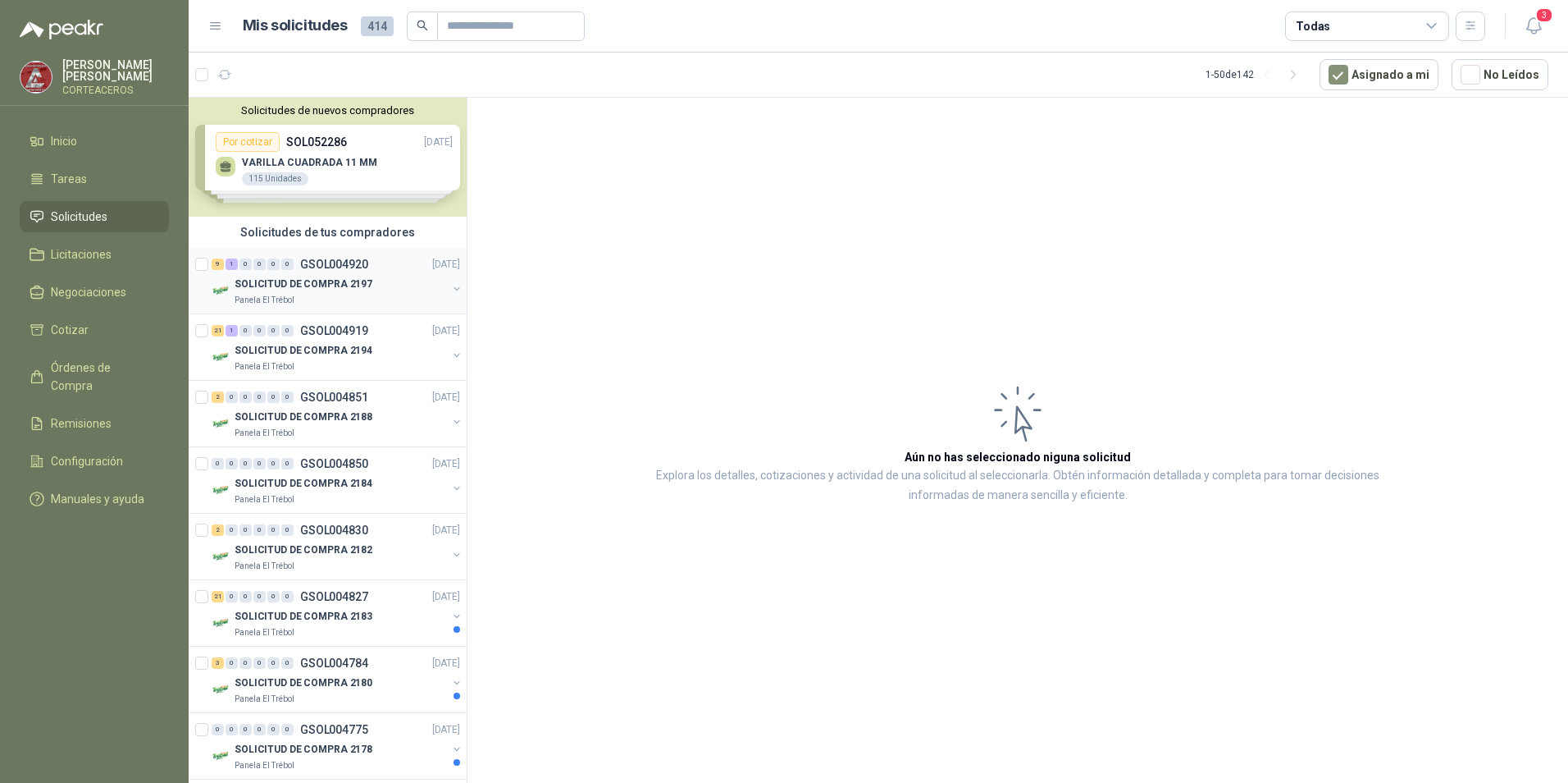
click at [391, 284] on div "SOLICITUD DE COMPRA 2197" at bounding box center [340, 283] width 212 height 19
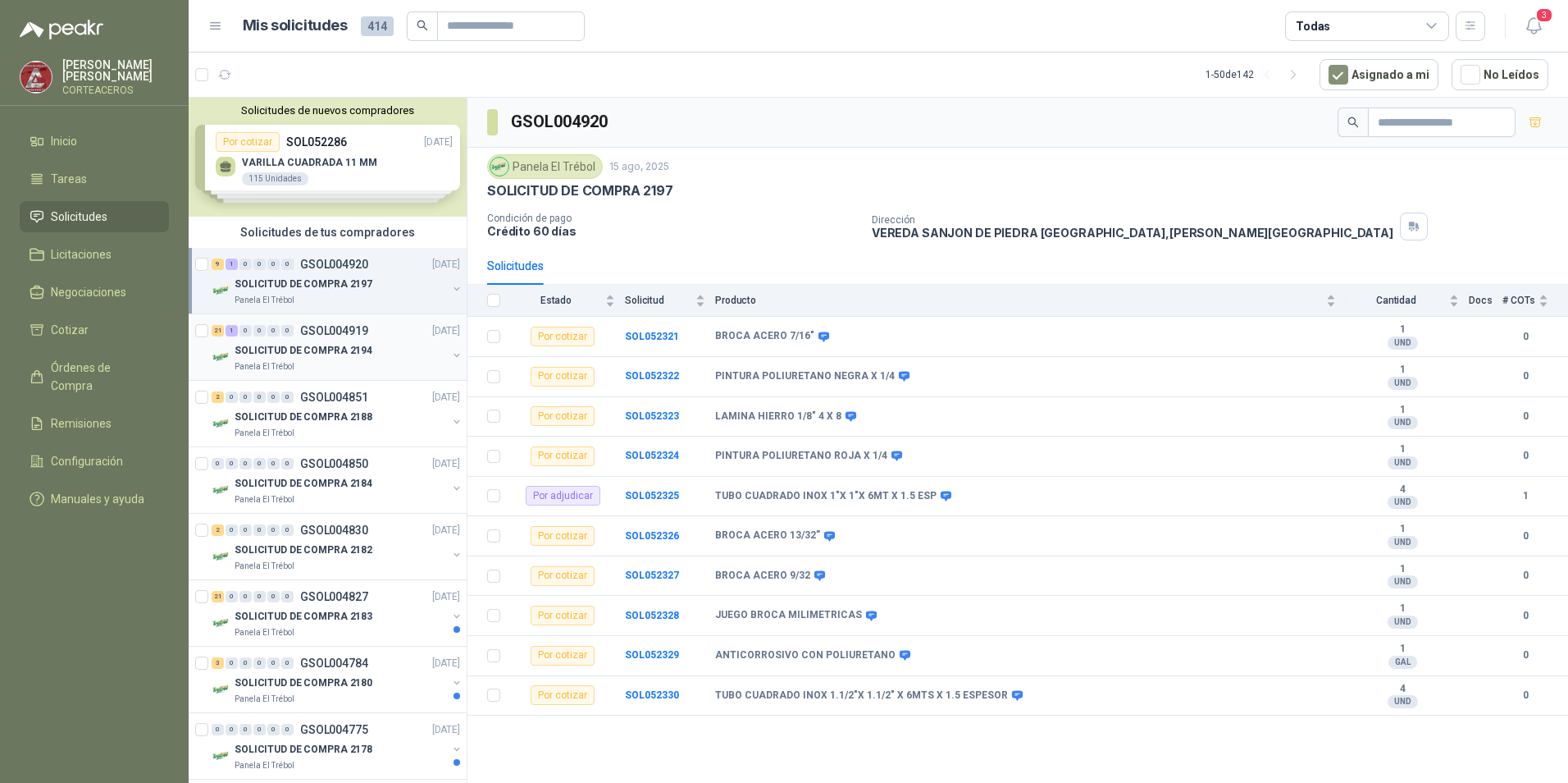
click at [345, 363] on div "Panela El Trébol" at bounding box center [340, 367] width 212 height 13
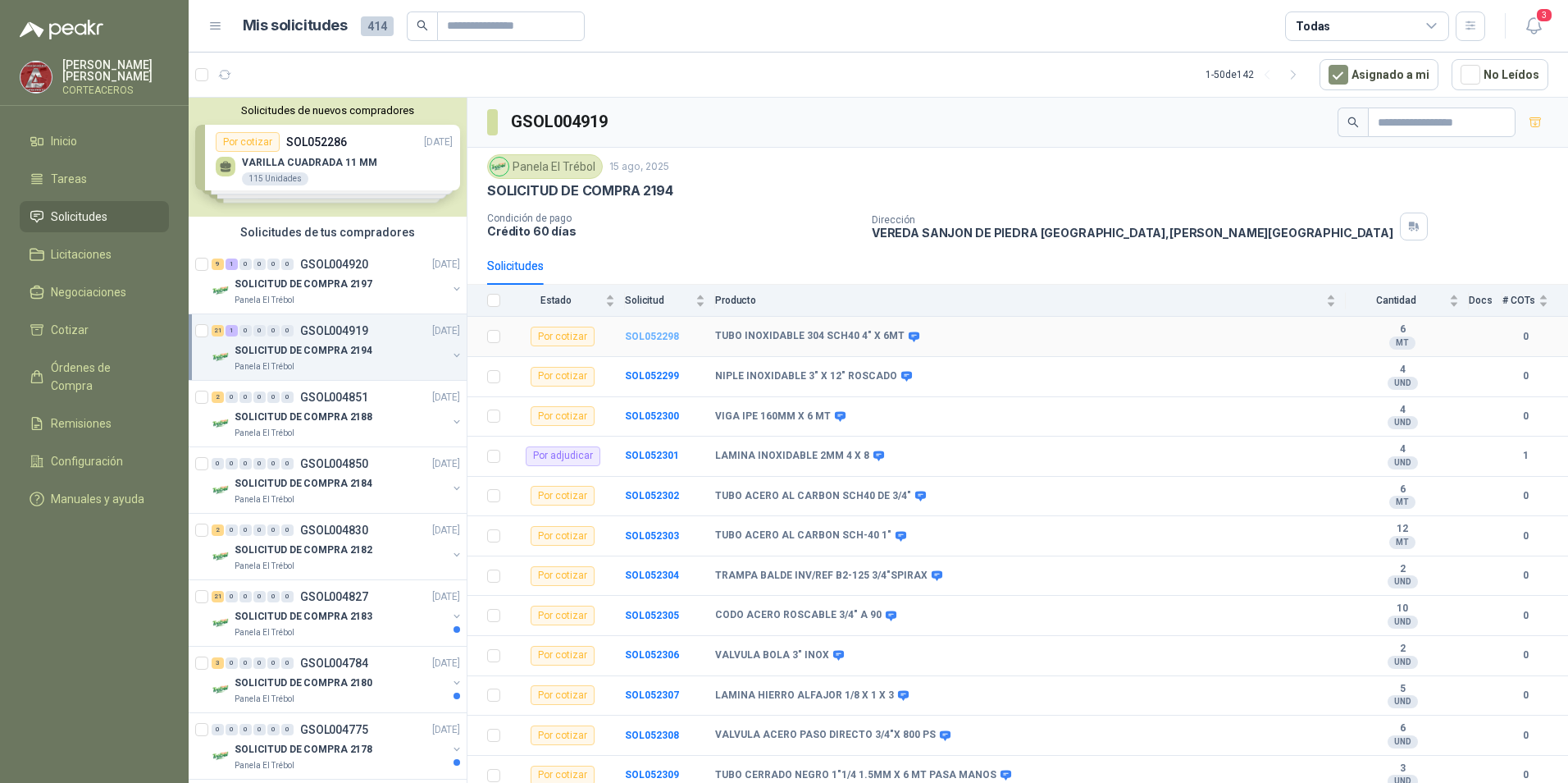
click at [657, 334] on b "SOL052298" at bounding box center [652, 336] width 54 height 11
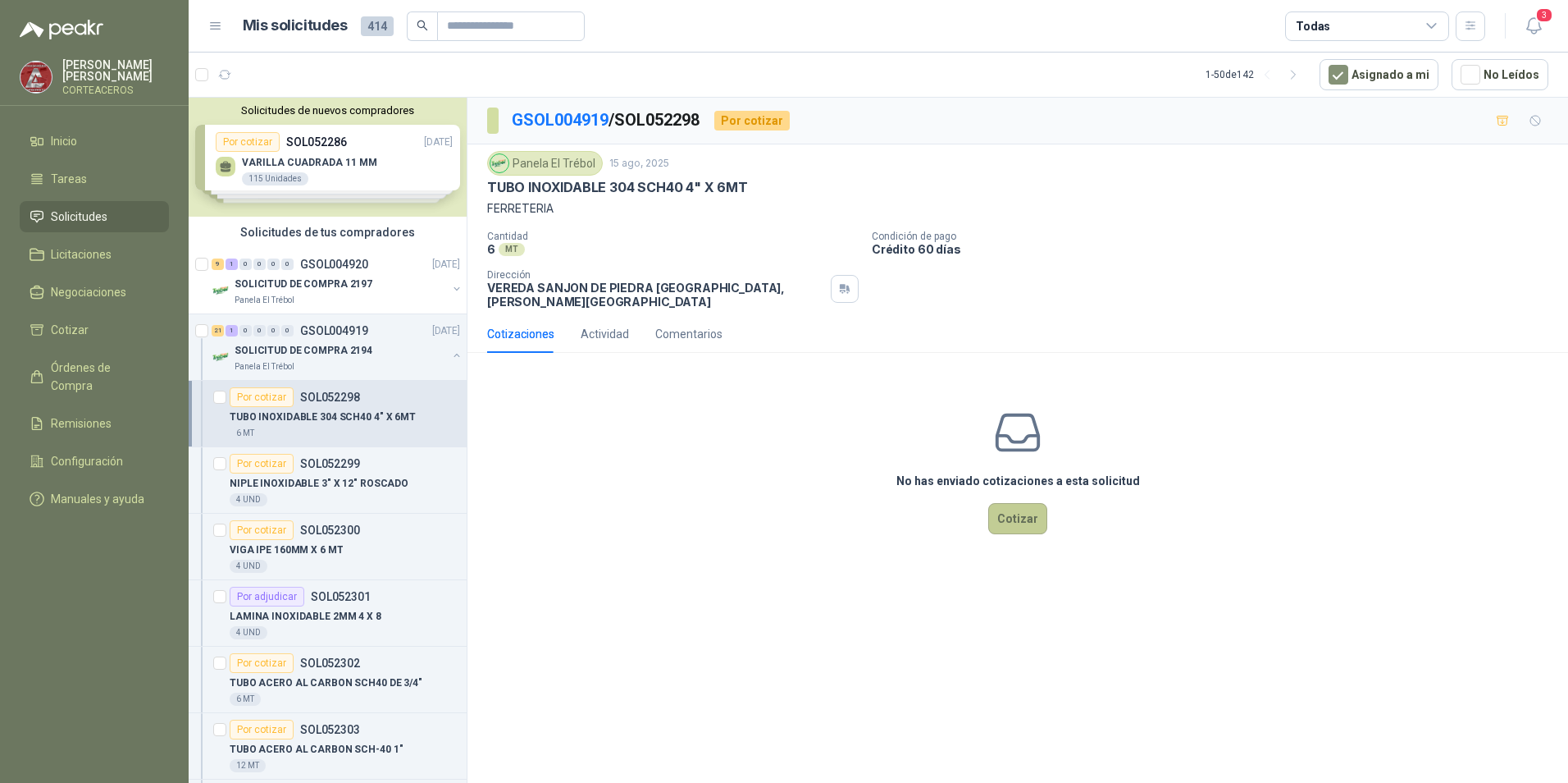
click at [1025, 513] on button "Cotizar" at bounding box center [1018, 519] width 59 height 31
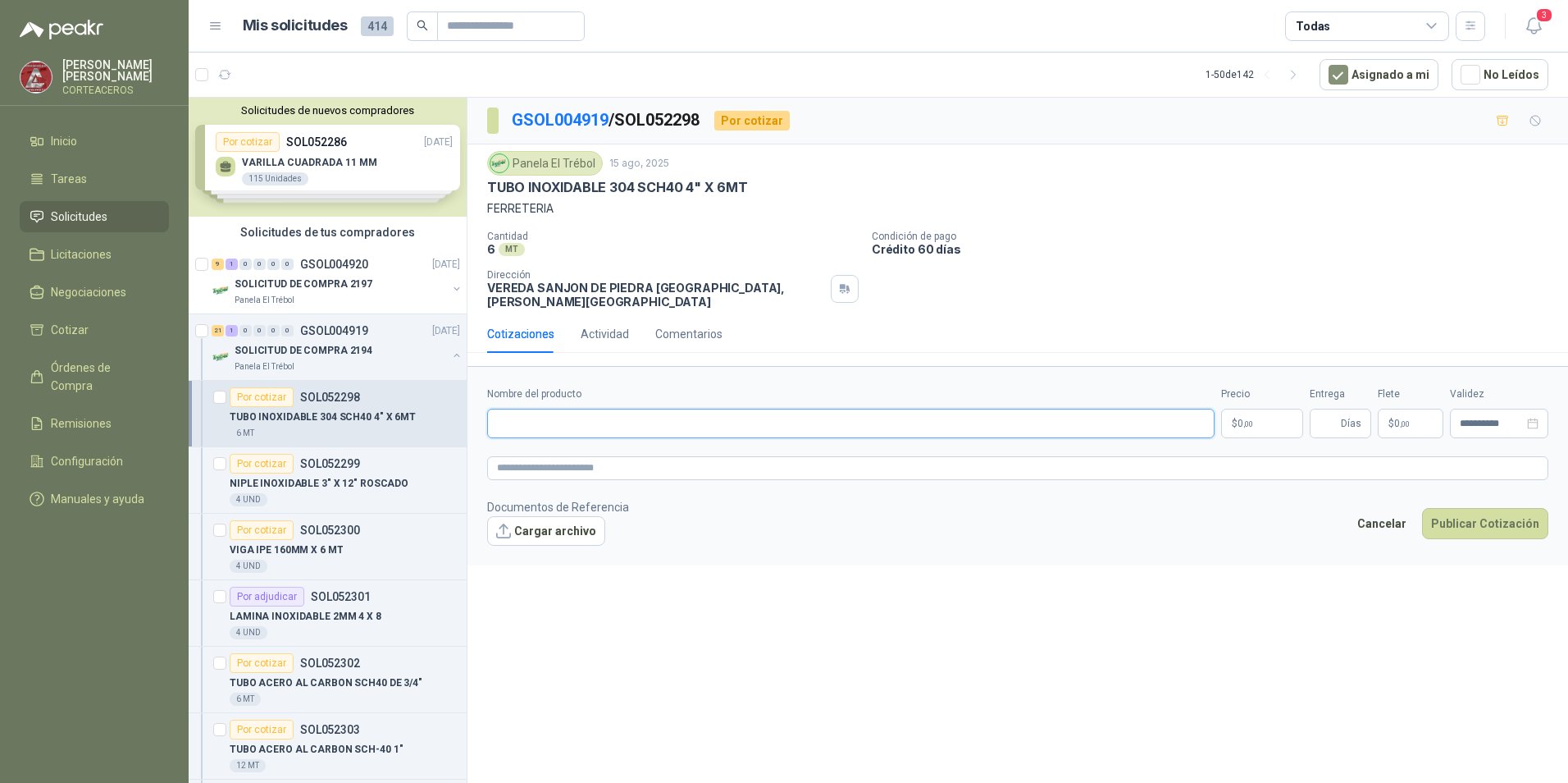
click at [623, 416] on input "Nombre del producto" at bounding box center [851, 423] width 727 height 29
type input "**********"
click at [1253, 420] on span ",00" at bounding box center [1248, 424] width 10 height 9
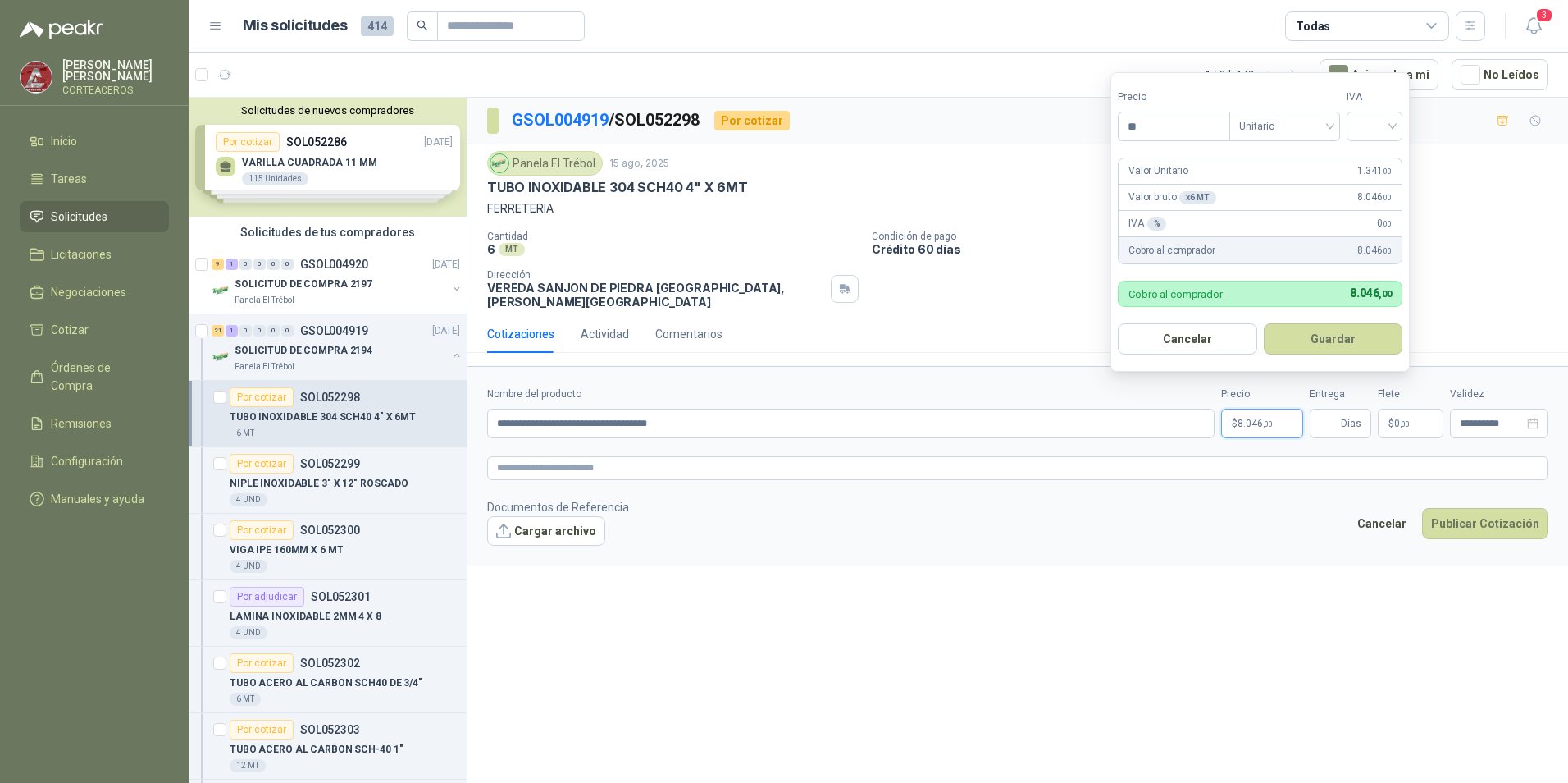
type input "*"
type input "*********"
click at [303, 340] on div "SOLICITUD DE COMPRA 2194" at bounding box center [340, 350] width 212 height 19
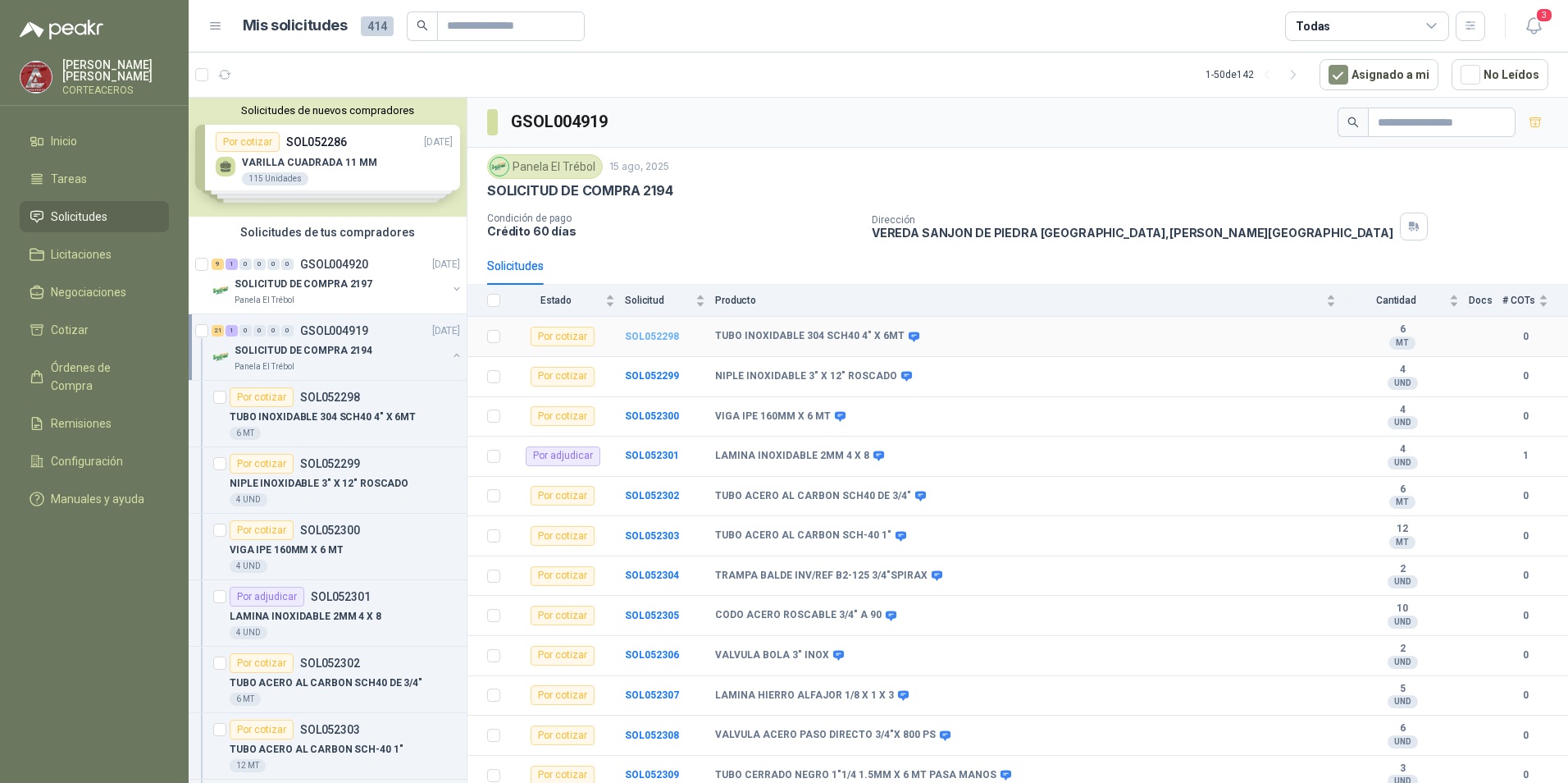
click at [650, 333] on b "SOL052298" at bounding box center [652, 336] width 54 height 11
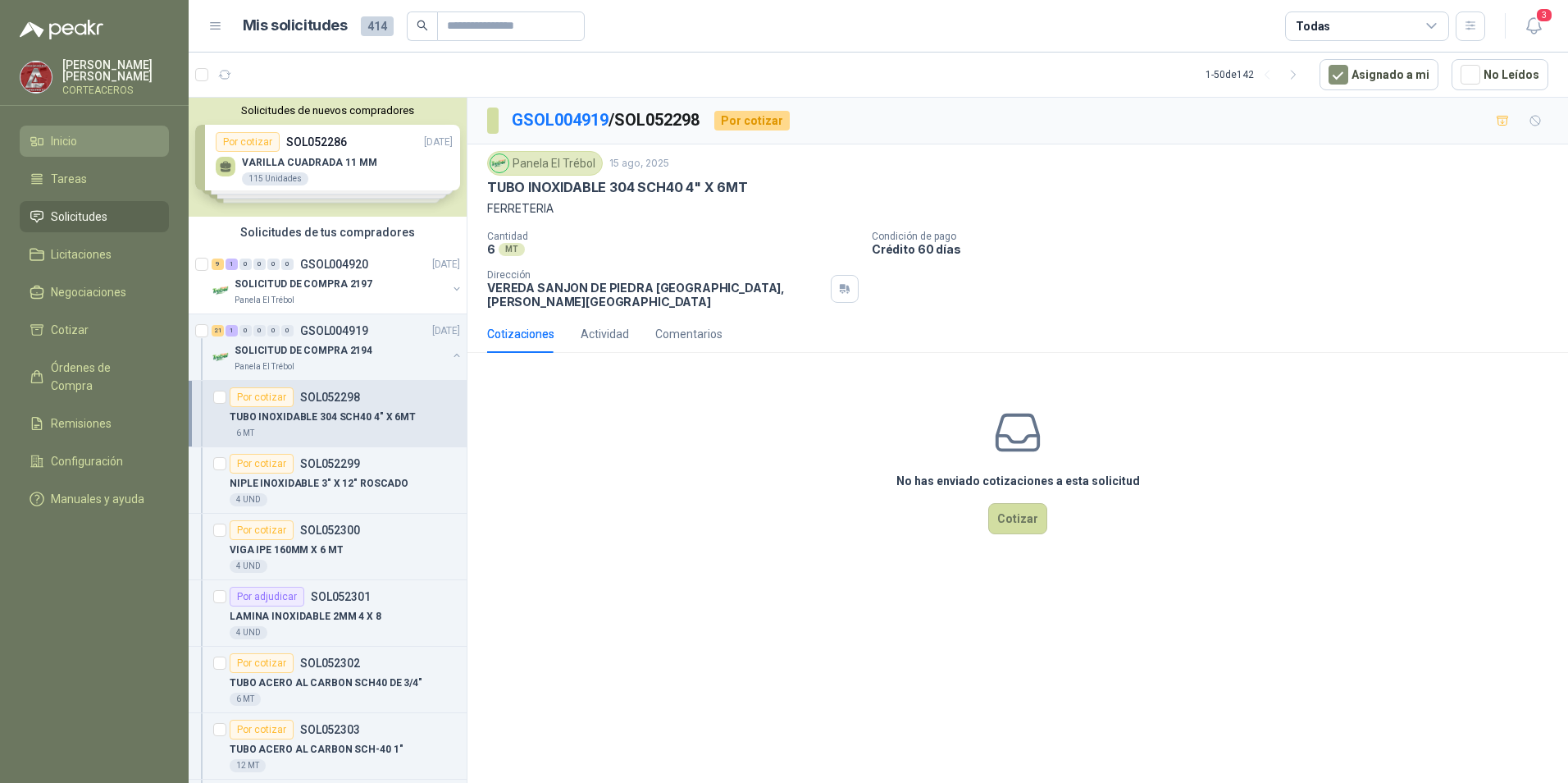
click at [95, 149] on link "Inicio" at bounding box center [94, 141] width 149 height 31
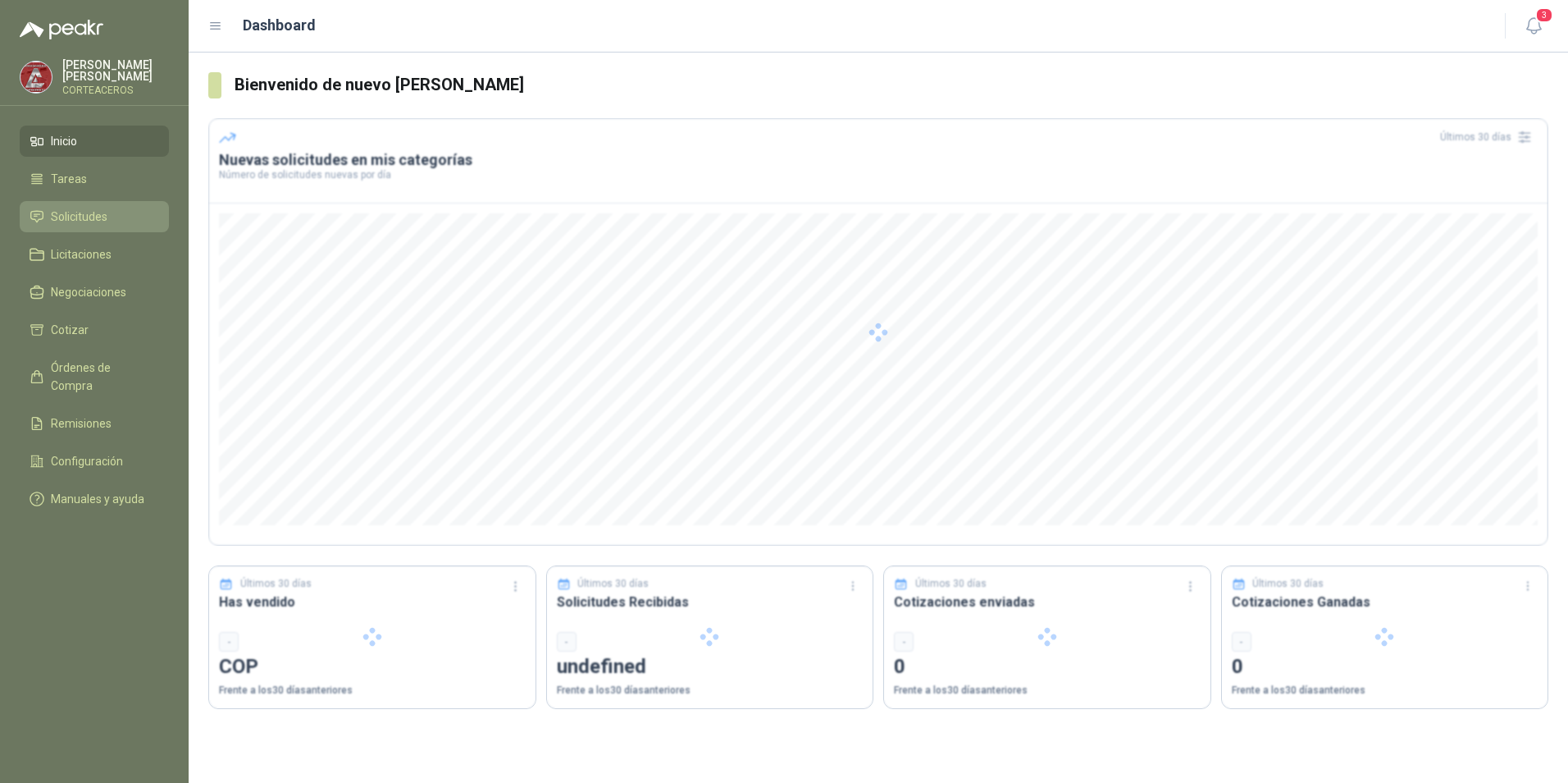
click at [97, 209] on span "Solicitudes" at bounding box center [79, 217] width 57 height 18
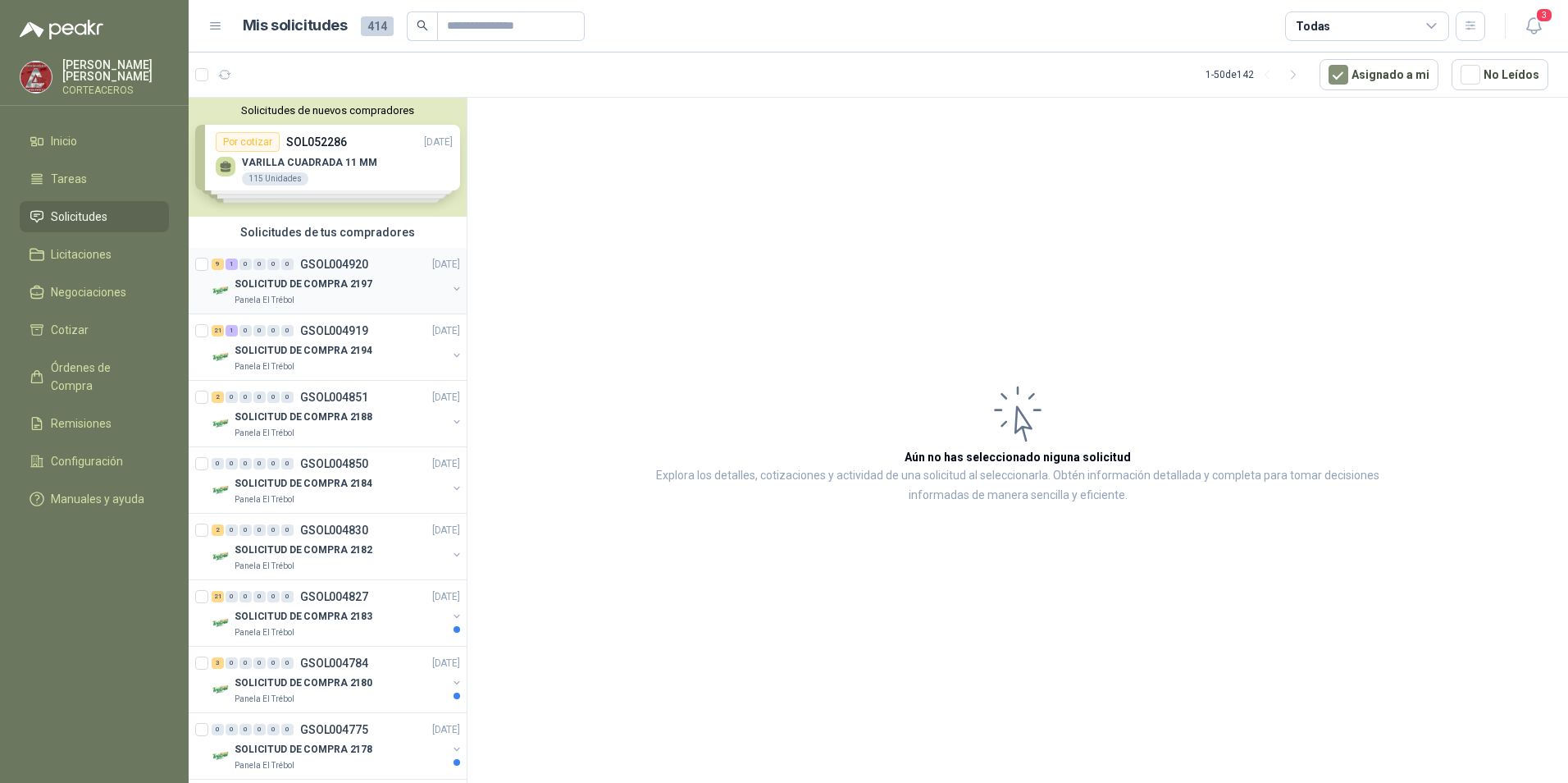
click at [363, 307] on div "9 1 0 0 0 0 GSOL004920 [DATE] SOLICITUD DE COMPRA 2197 Panela El Trébol" at bounding box center [327, 281] width 278 height 66
click at [356, 285] on p "SOLICITUD DE COMPRA 2197" at bounding box center [303, 284] width 138 height 16
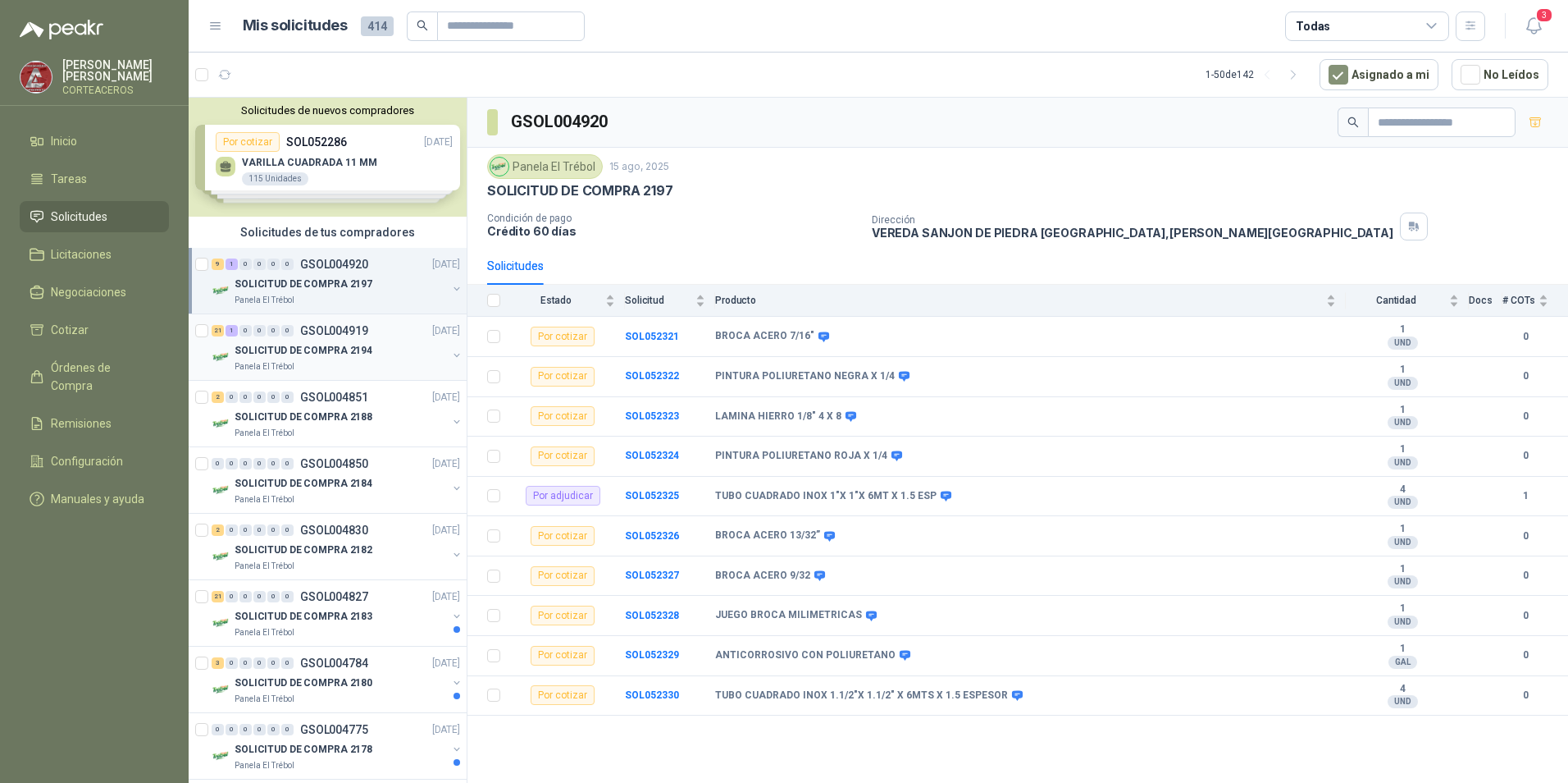
click at [372, 371] on div "Panela El Trébol" at bounding box center [340, 367] width 212 height 13
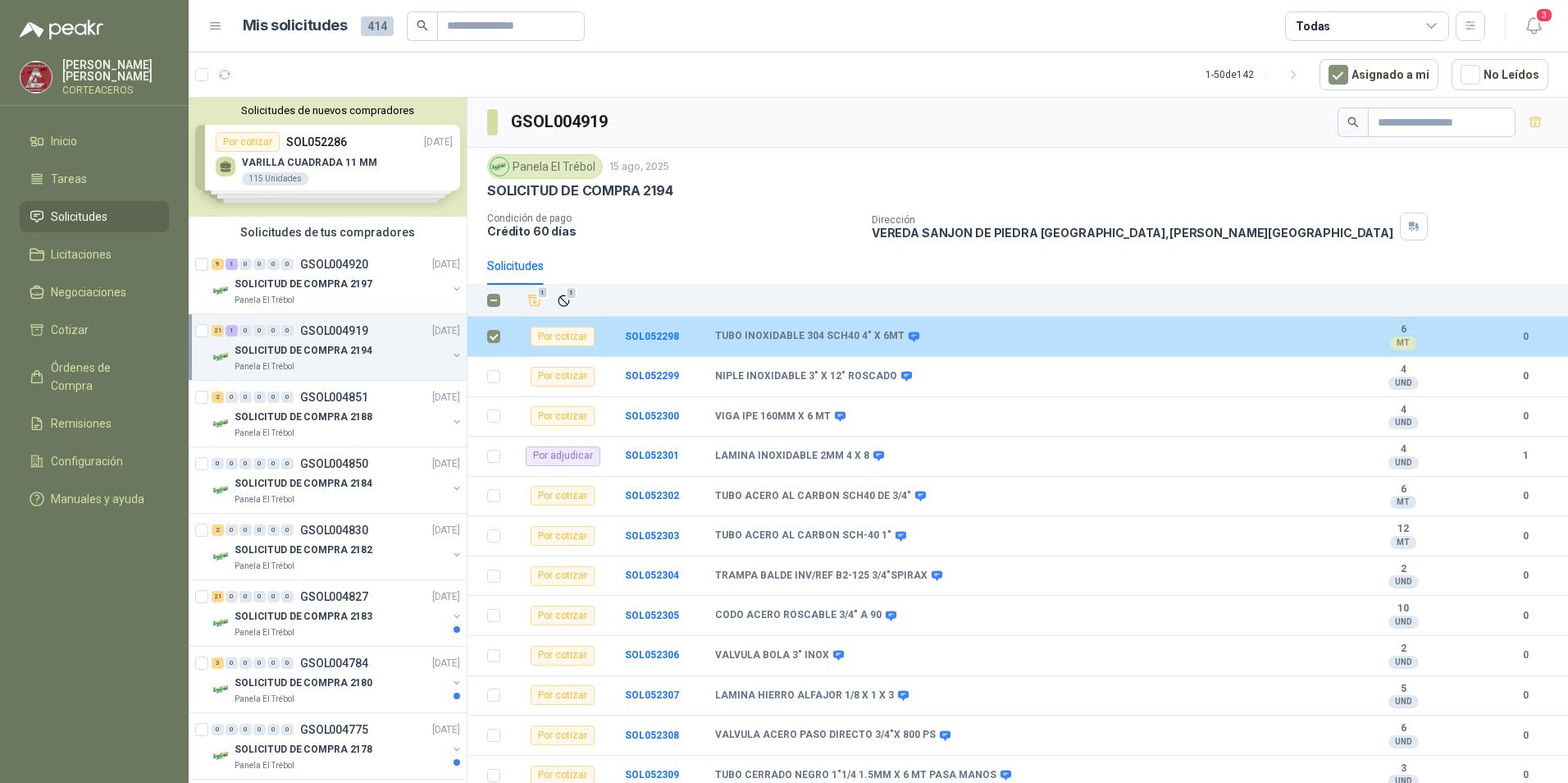
click at [1393, 339] on div "MT" at bounding box center [1403, 343] width 27 height 13
click at [652, 332] on b "SOL052298" at bounding box center [652, 336] width 54 height 11
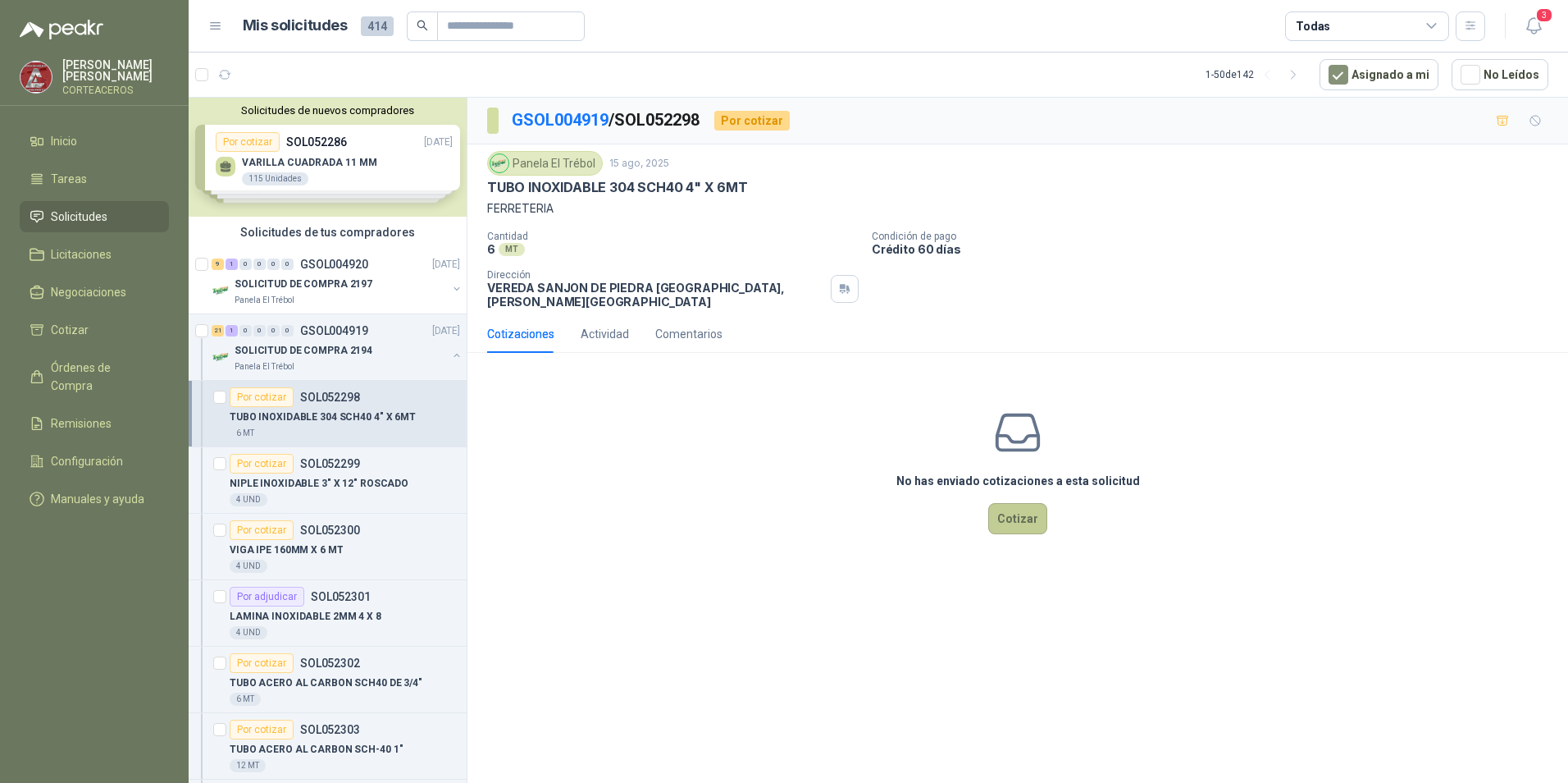
click at [1001, 507] on button "Cotizar" at bounding box center [1018, 519] width 59 height 31
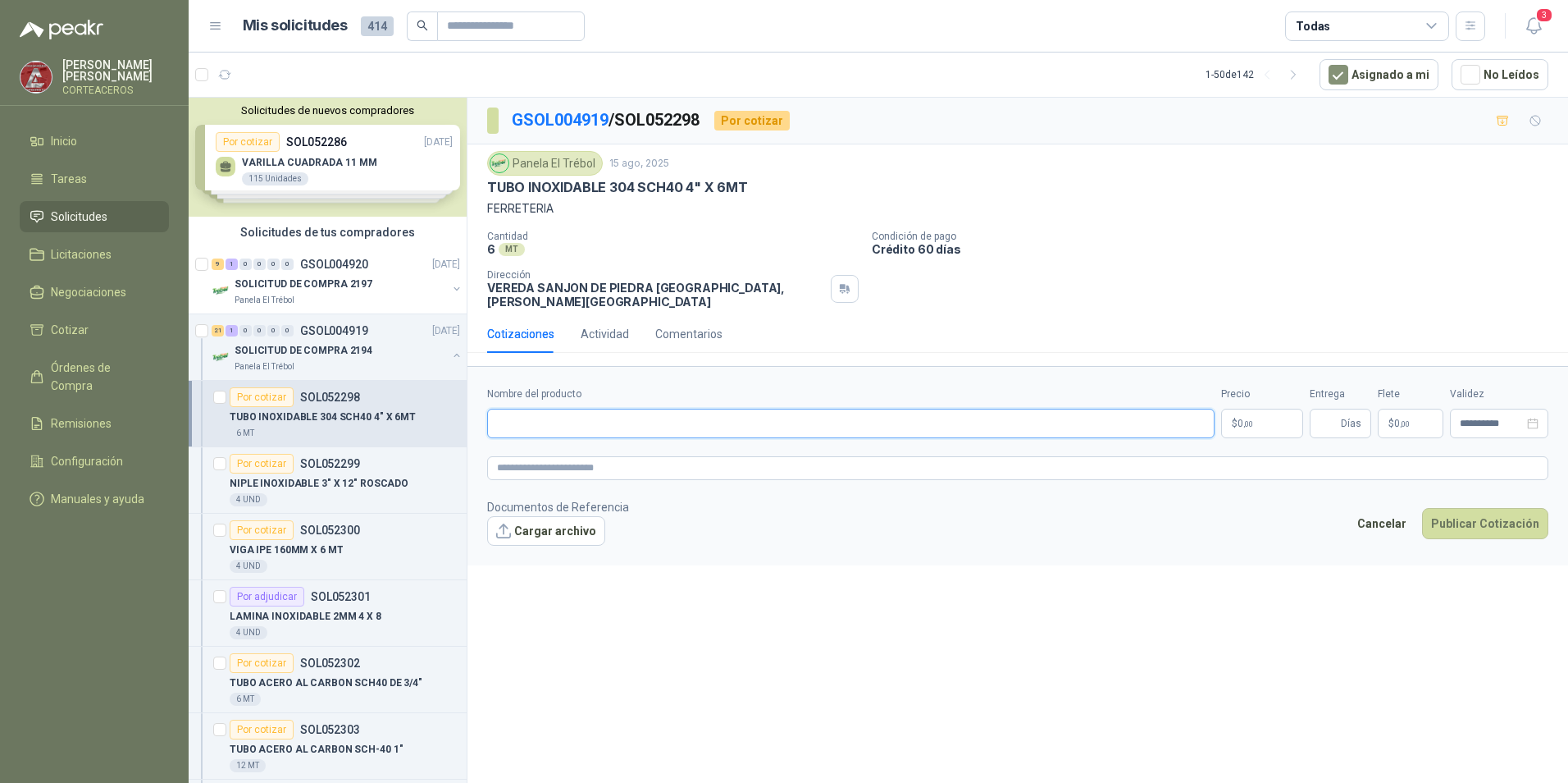
click at [632, 409] on input "Nombre del producto" at bounding box center [851, 423] width 727 height 29
type input "*"
type input "**********"
click at [1255, 411] on p "$ 0 ,00" at bounding box center [1262, 423] width 82 height 29
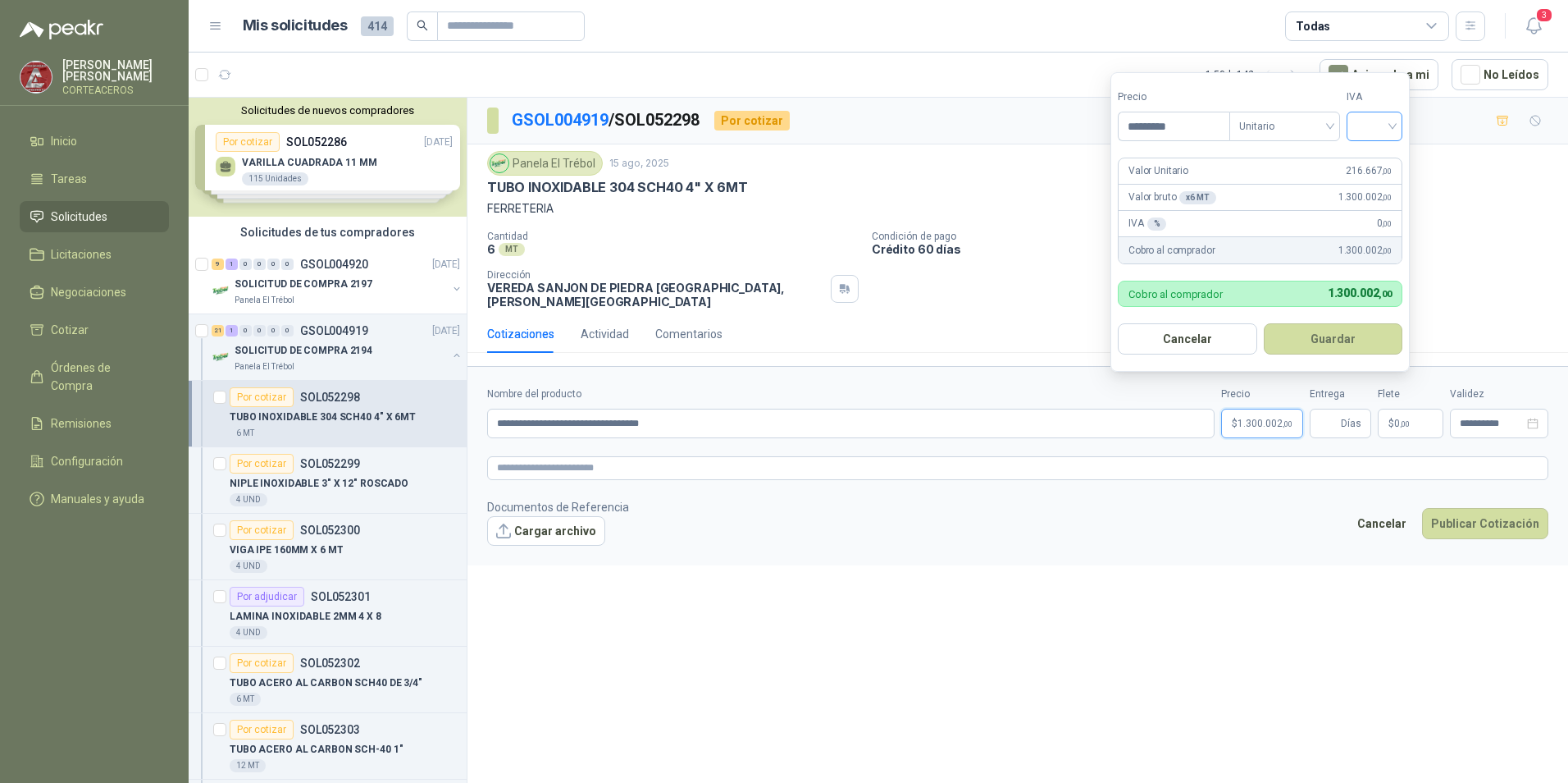
type input "*********"
click at [1386, 119] on input "search" at bounding box center [1374, 124] width 36 height 25
click at [1371, 163] on div "19%" at bounding box center [1378, 160] width 30 height 18
click at [1315, 338] on button "Guardar" at bounding box center [1335, 339] width 141 height 31
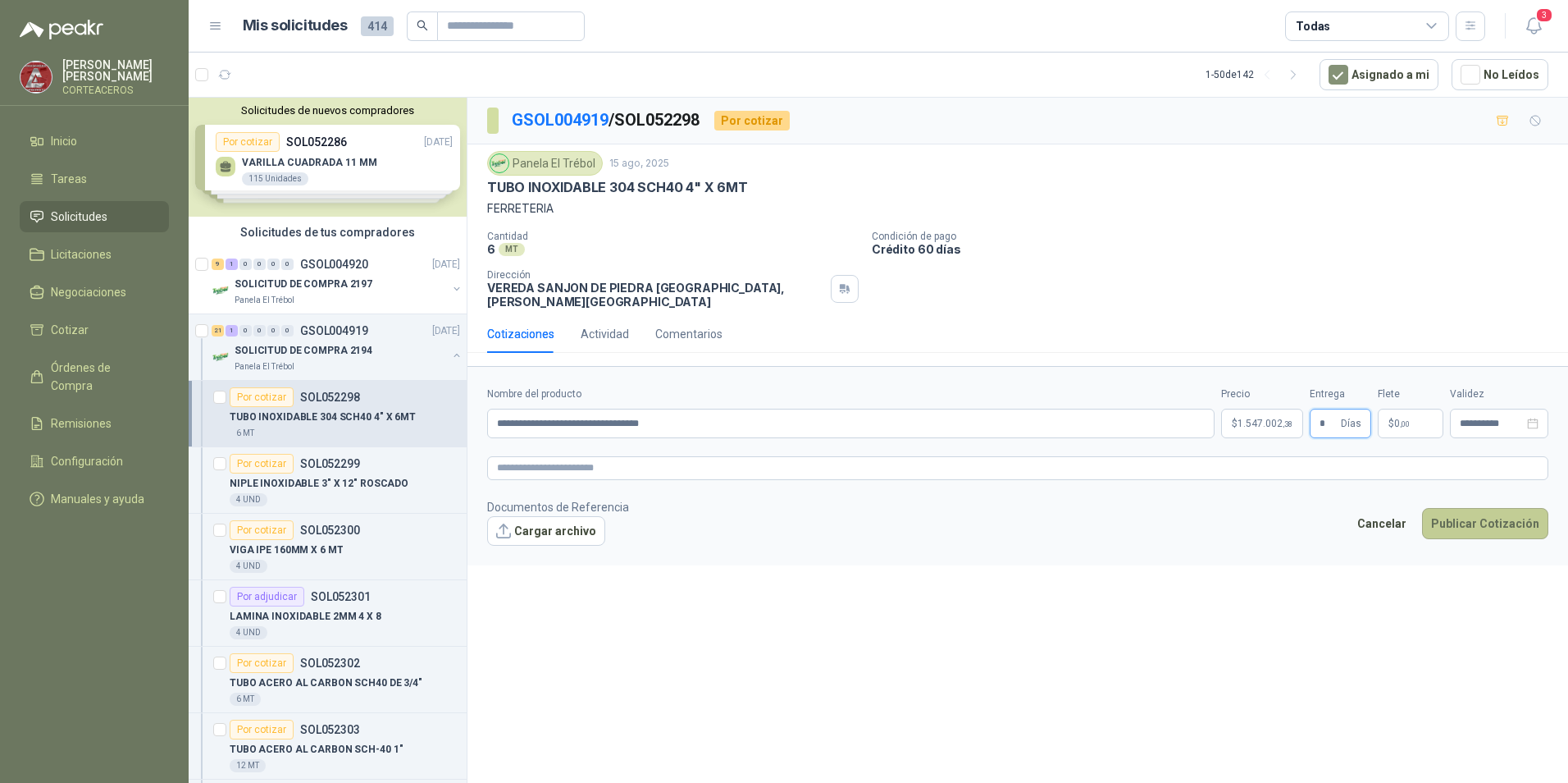
type input "*"
click at [1464, 511] on button "Publicar Cotización" at bounding box center [1485, 524] width 126 height 31
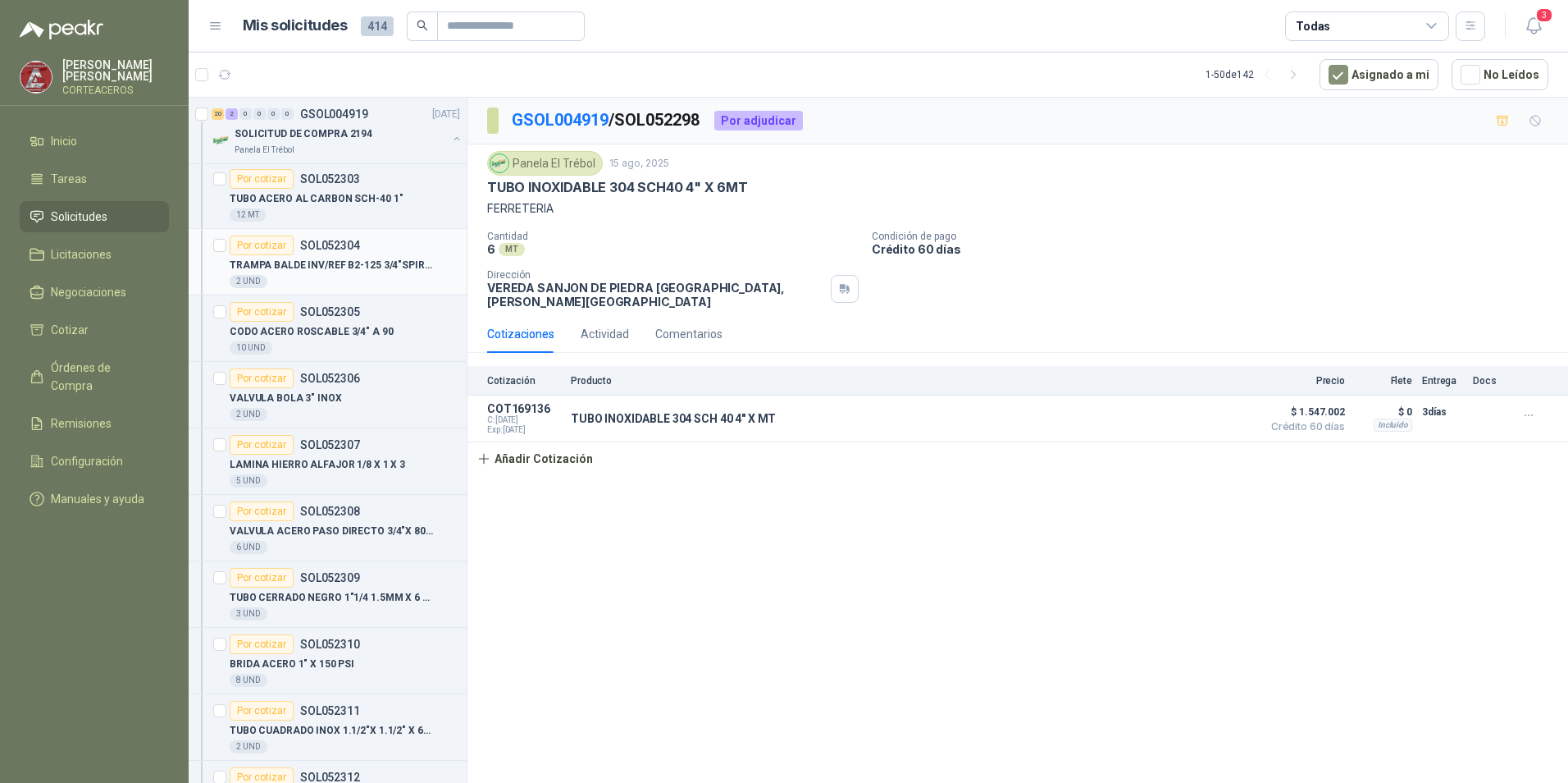
scroll to position [739, 0]
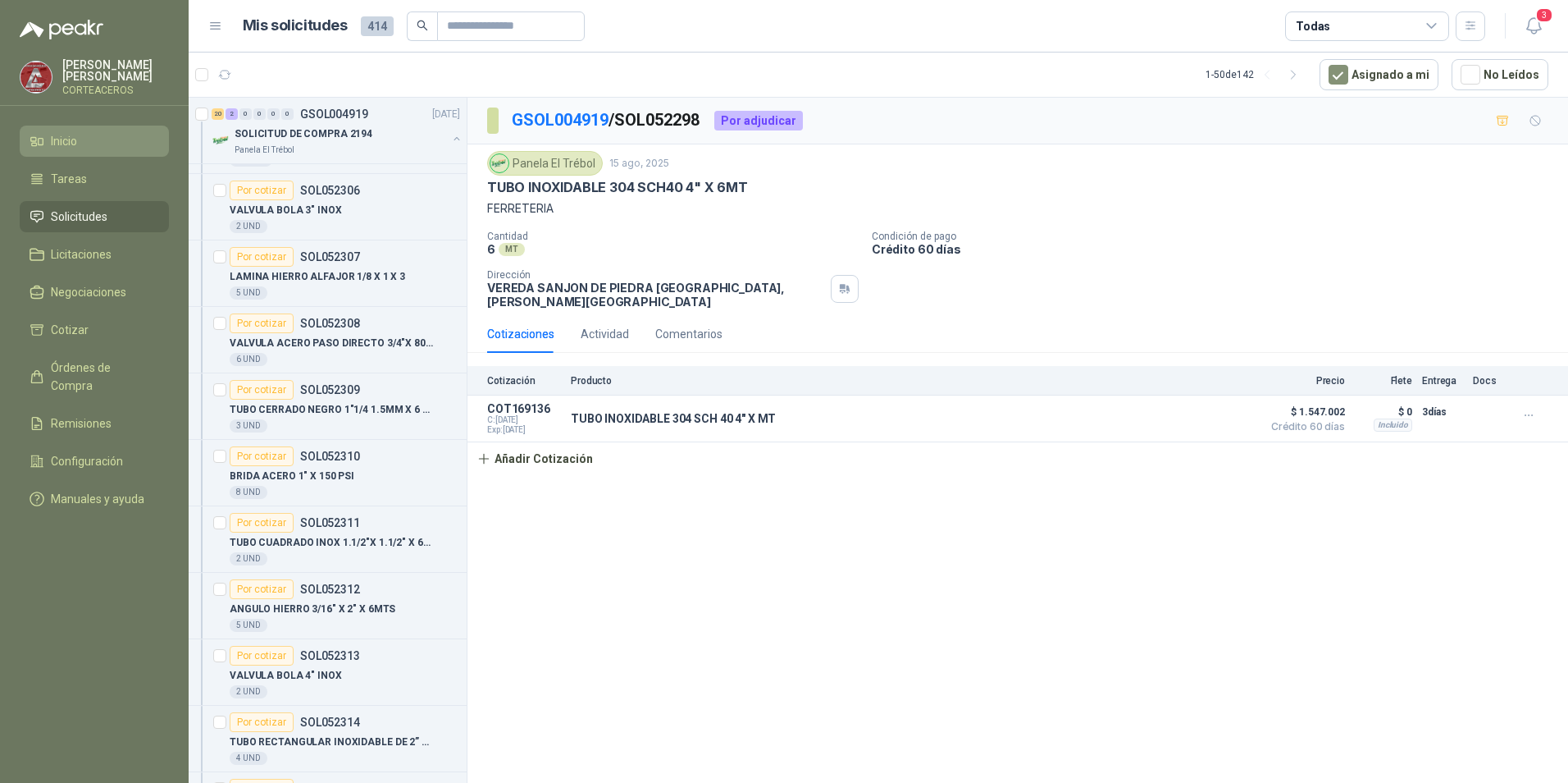
click at [68, 140] on span "Inicio" at bounding box center [63, 142] width 27 height 18
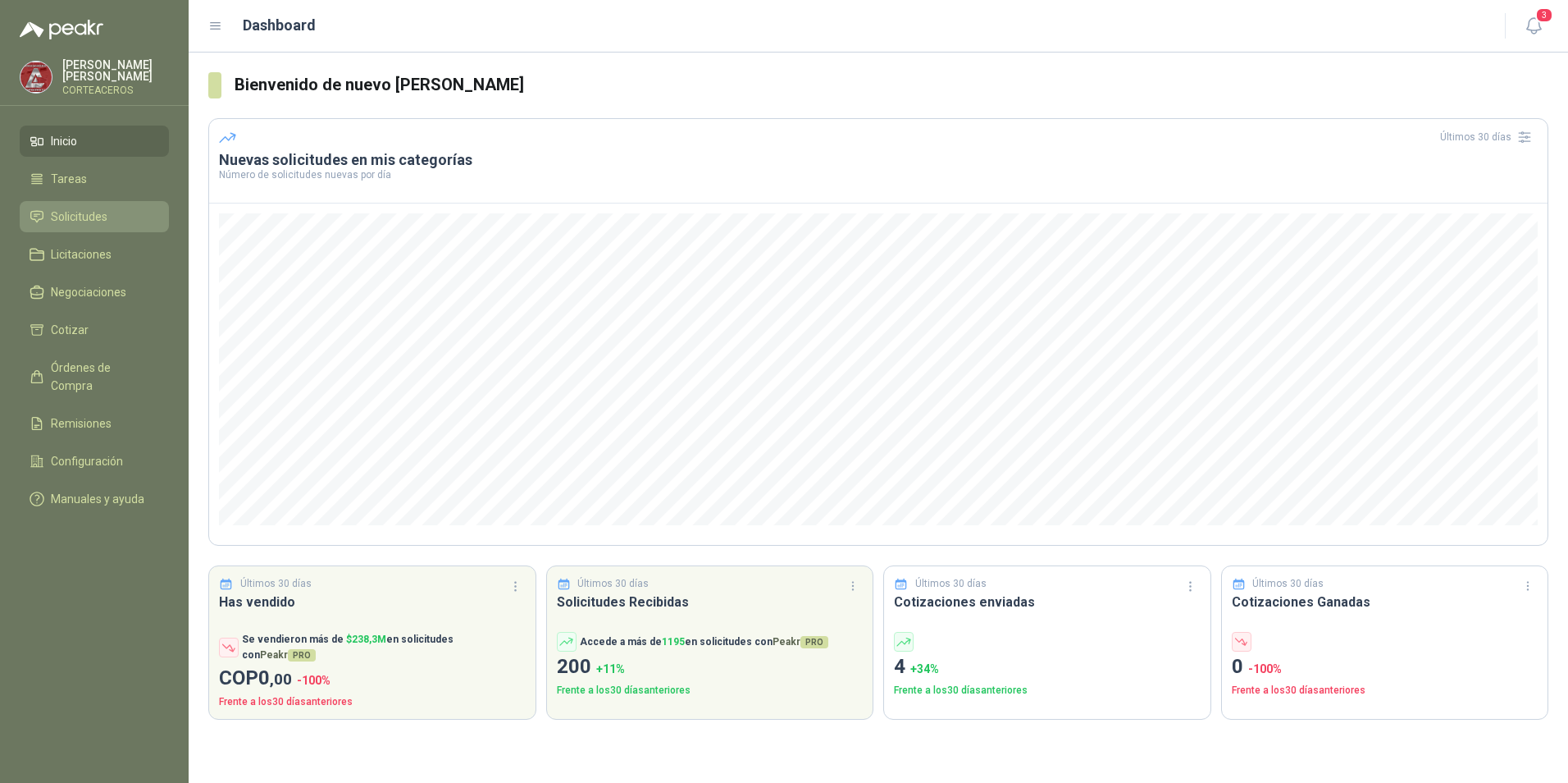
click at [110, 209] on li "Solicitudes" at bounding box center [94, 217] width 130 height 18
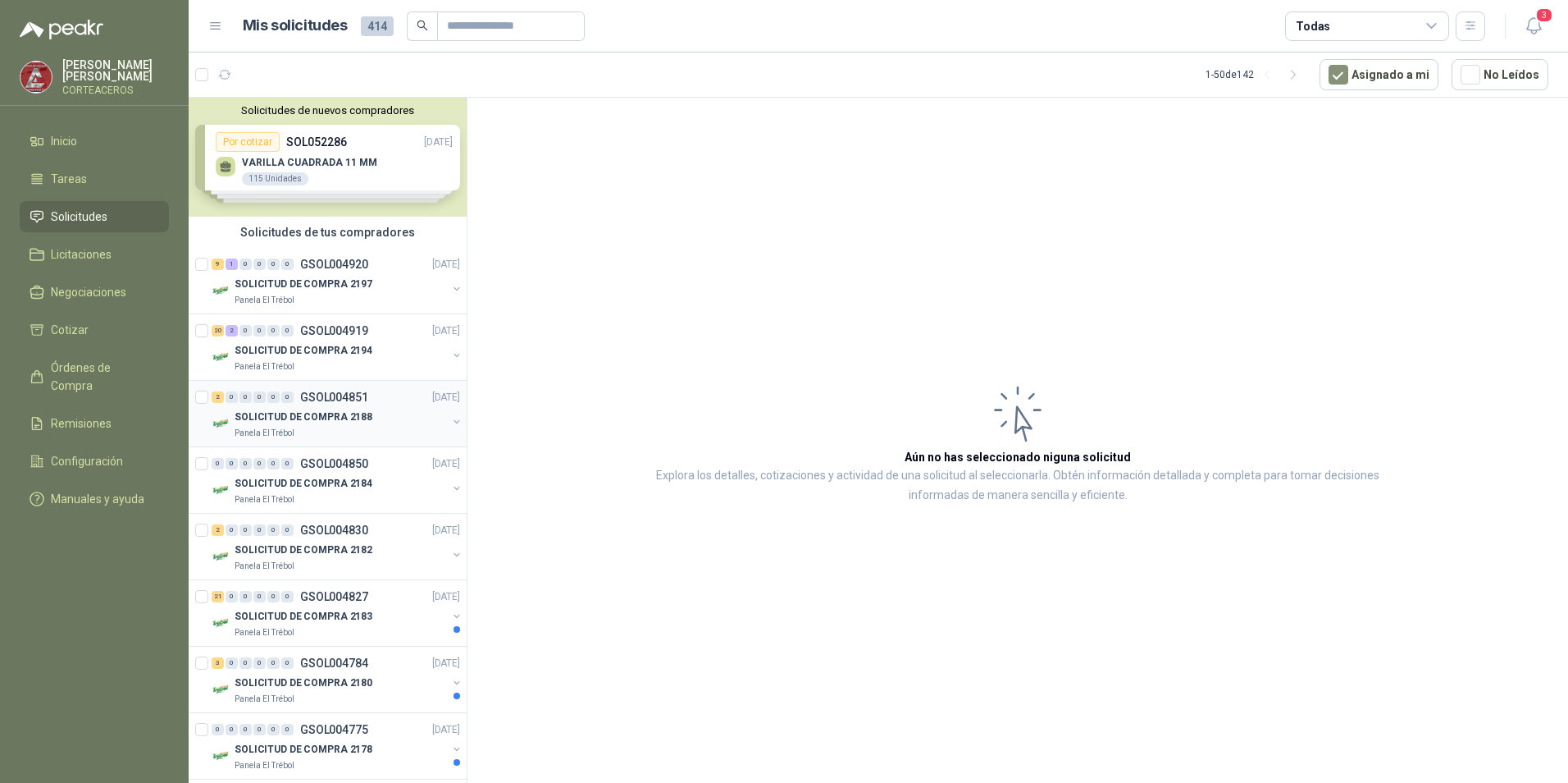
click at [351, 419] on p "SOLICITUD DE COMPRA 2188" at bounding box center [303, 417] width 138 height 16
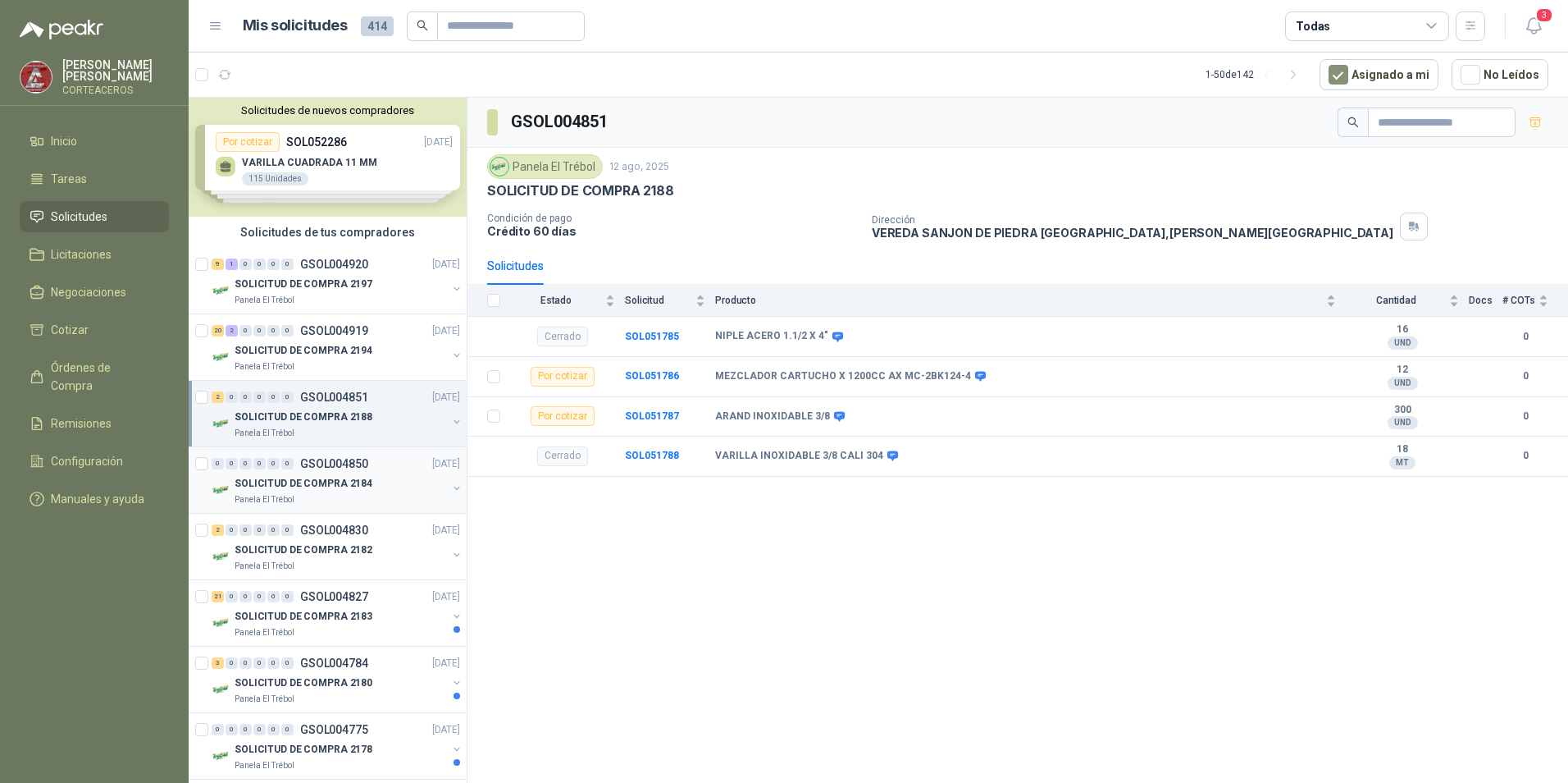
click at [346, 495] on div "Panela El Trébol" at bounding box center [340, 500] width 212 height 13
